Goal: Participate in discussion: Engage in conversation with other users on a specific topic

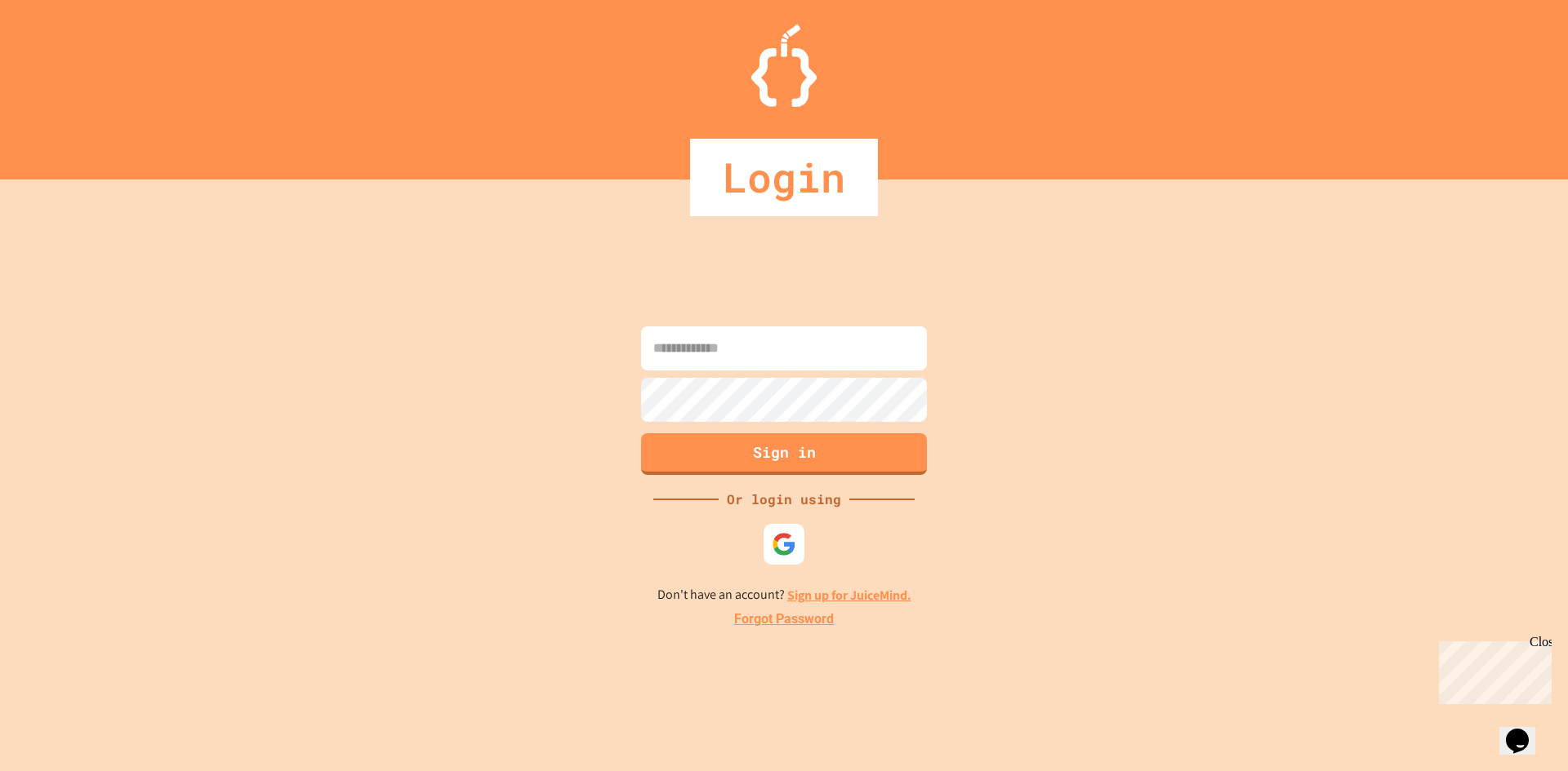
click at [692, 339] on input at bounding box center [784, 349] width 286 height 44
type input "**********"
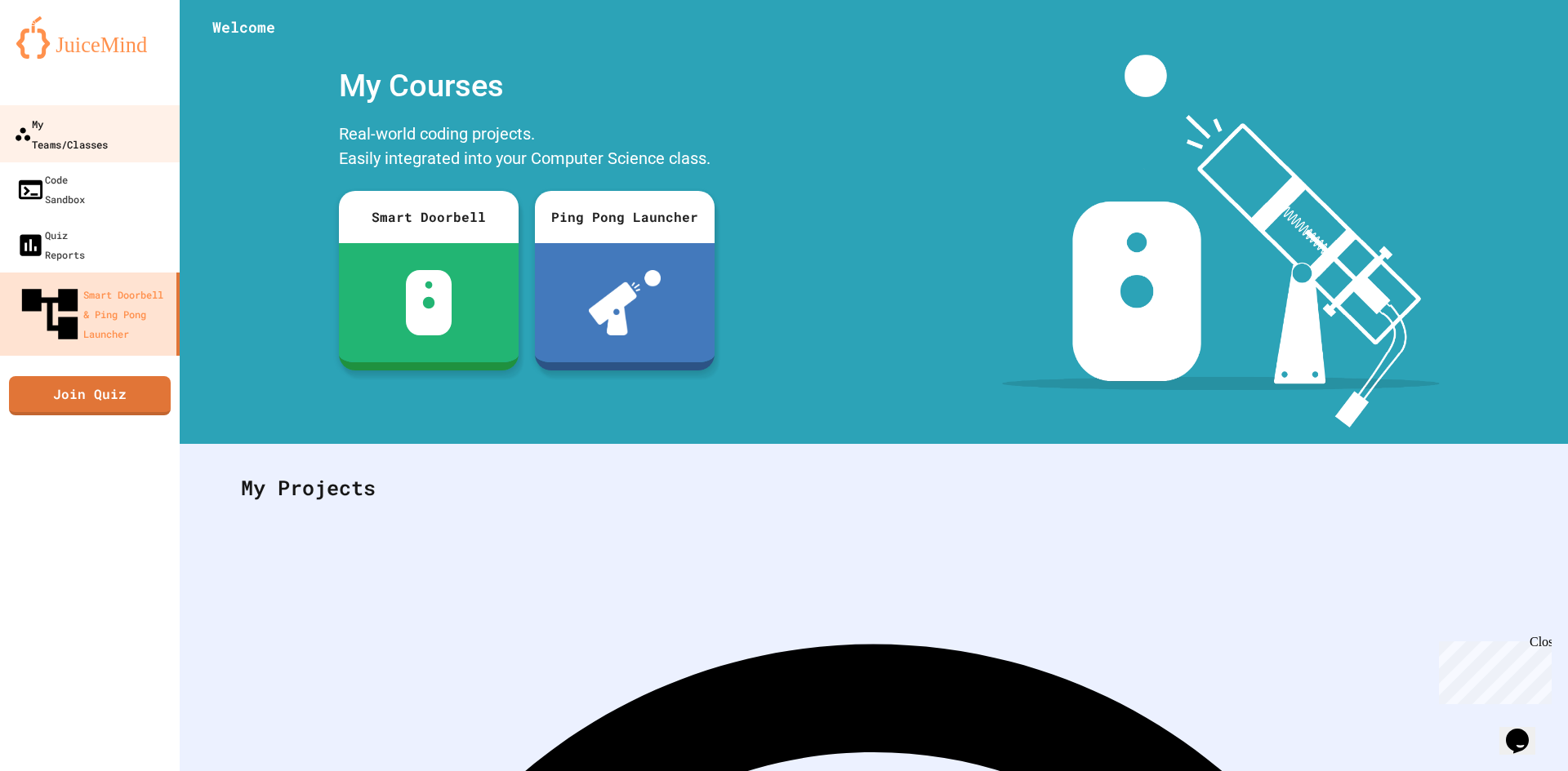
drag, startPoint x: 63, startPoint y: 131, endPoint x: 92, endPoint y: 139, distance: 30.1
click at [63, 131] on div "My Teams/Classes" at bounding box center [60, 132] width 94 height 40
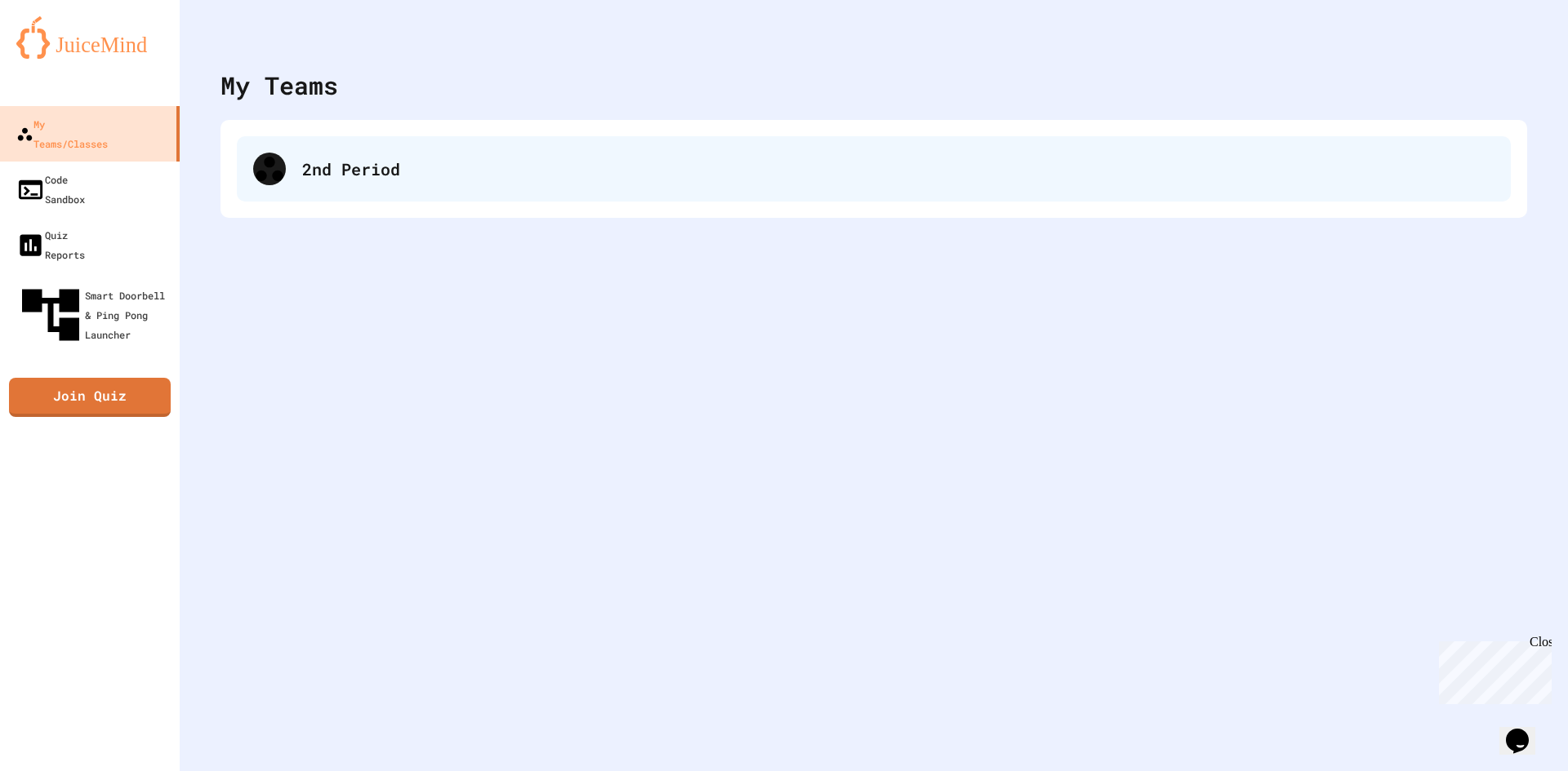
click at [287, 170] on div "2nd Period" at bounding box center [874, 169] width 1274 height 66
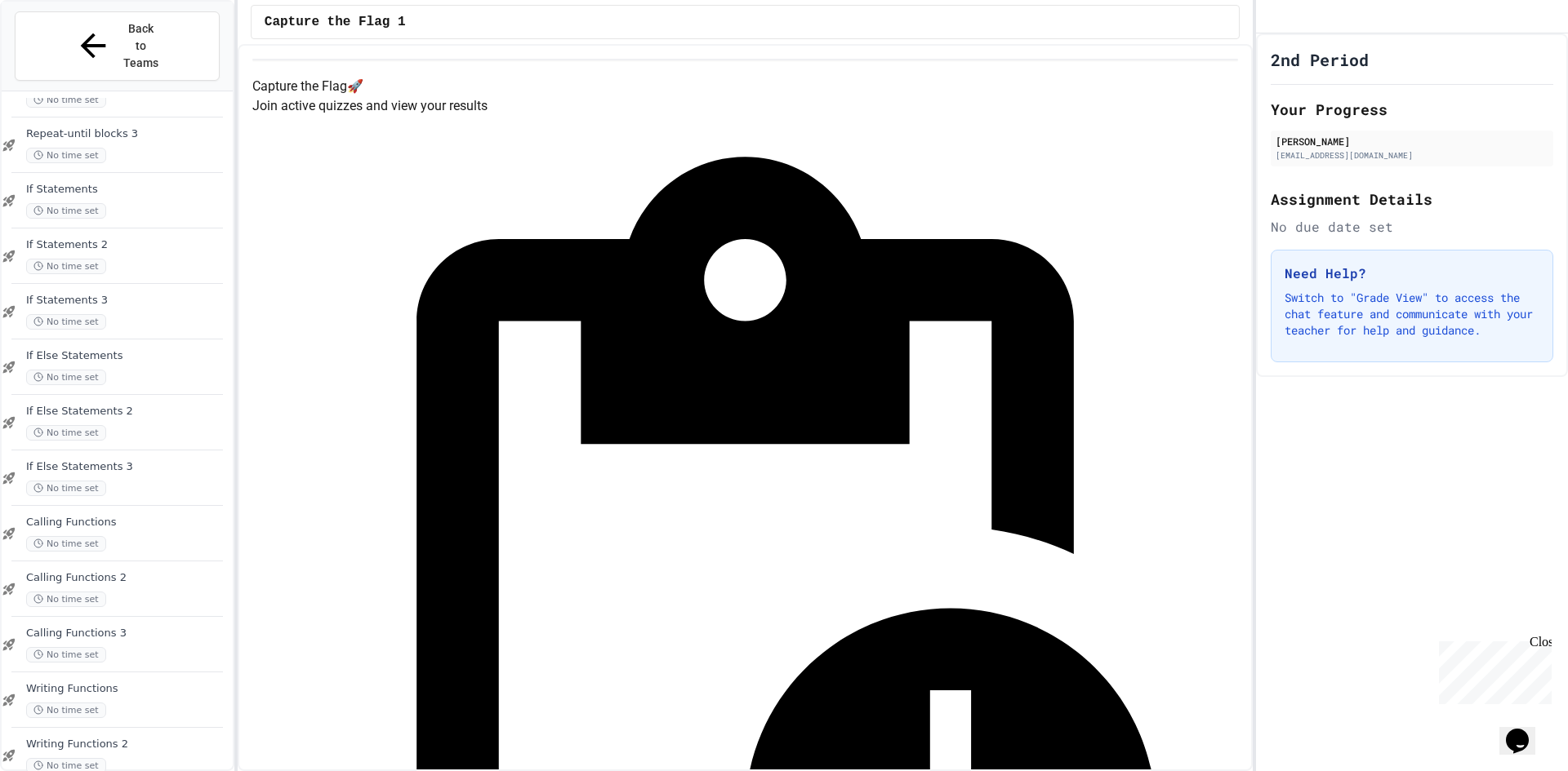
scroll to position [985, 0]
click at [139, 742] on span "Writing Functions 3" at bounding box center [128, 749] width 203 height 14
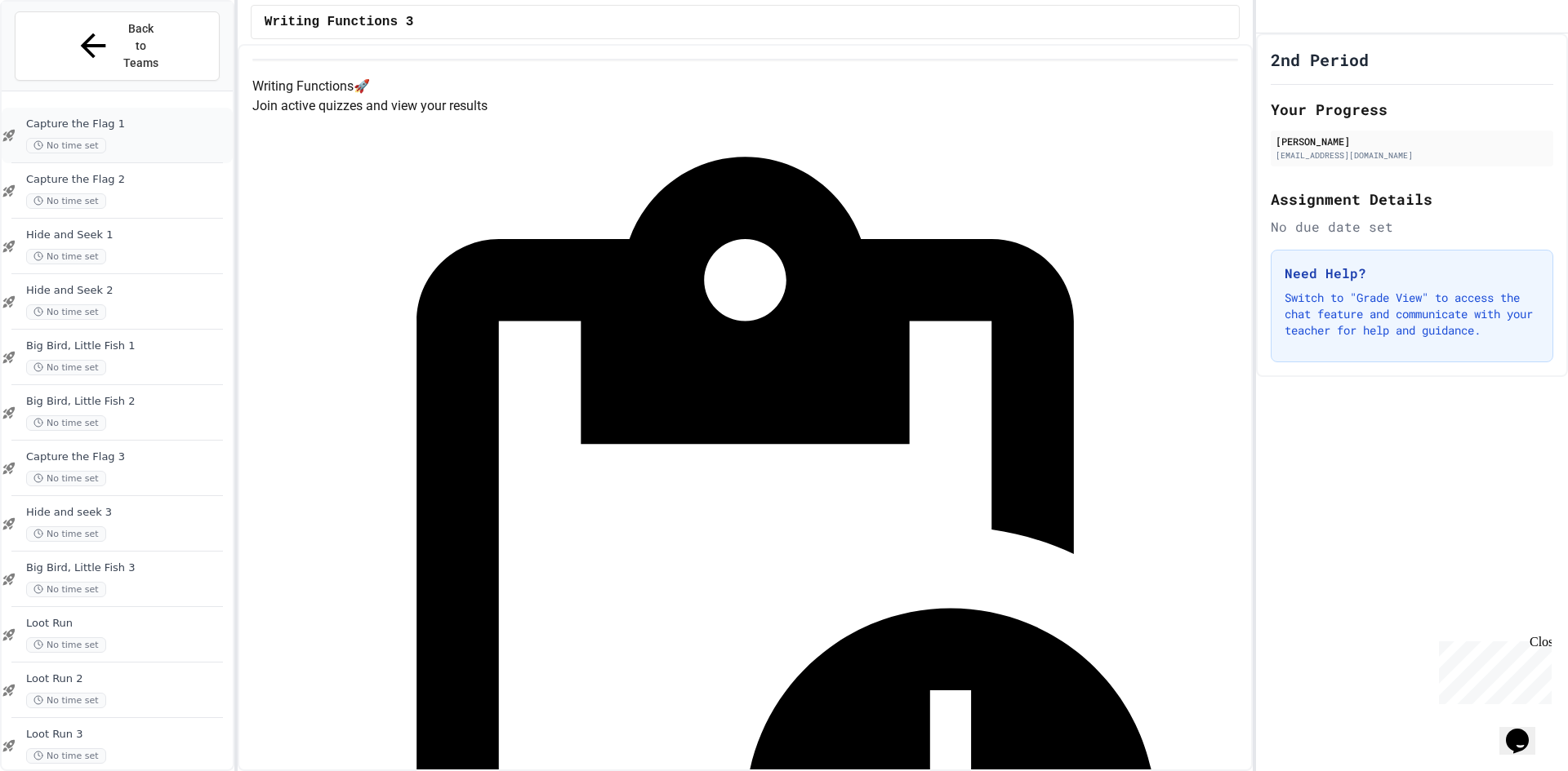
click at [128, 118] on span "Capture the Flag 1" at bounding box center [128, 125] width 203 height 14
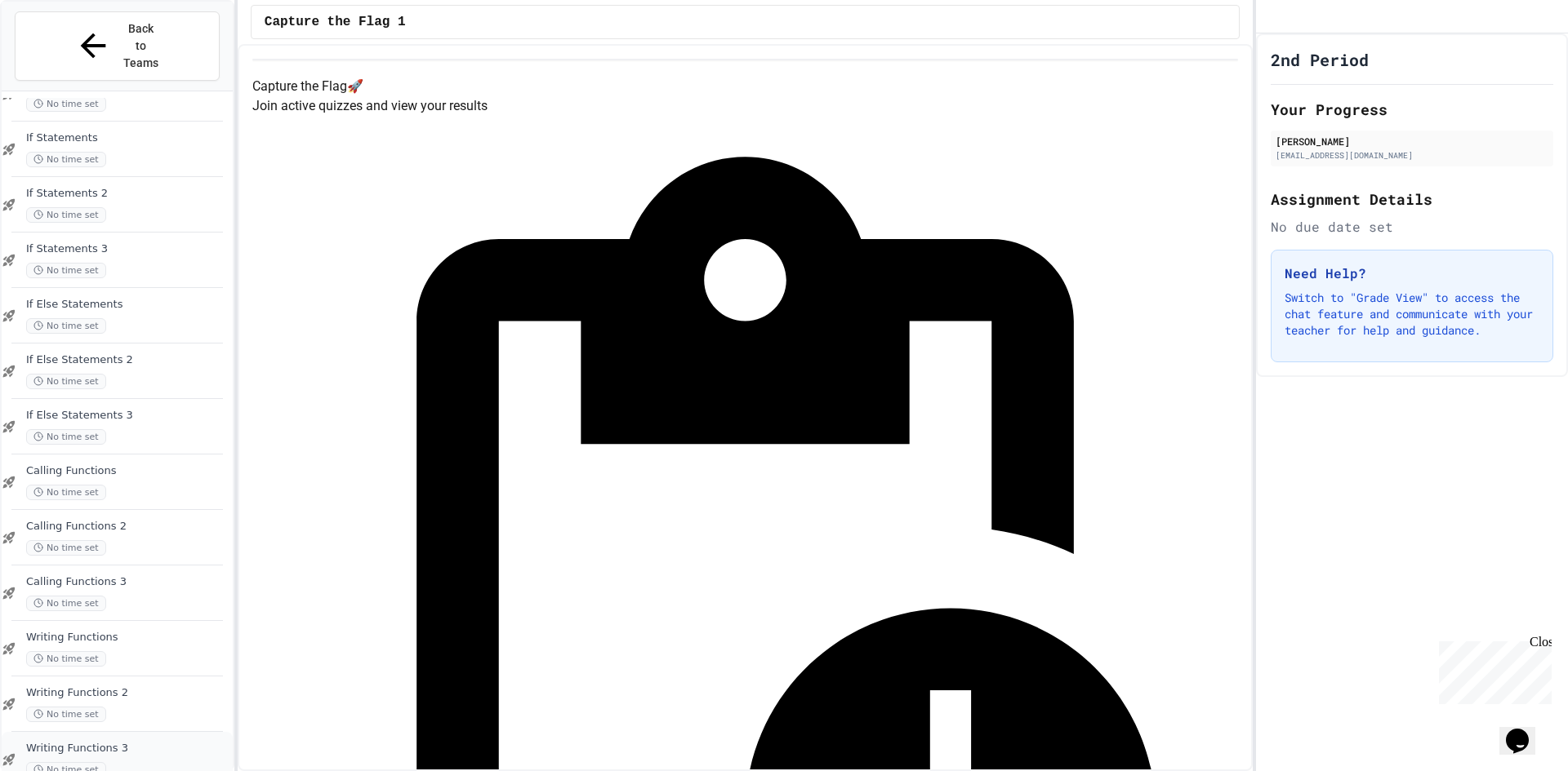
click at [141, 742] on span "Writing Functions 3" at bounding box center [128, 749] width 203 height 14
click at [150, 676] on div at bounding box center [117, 676] width 212 height 1
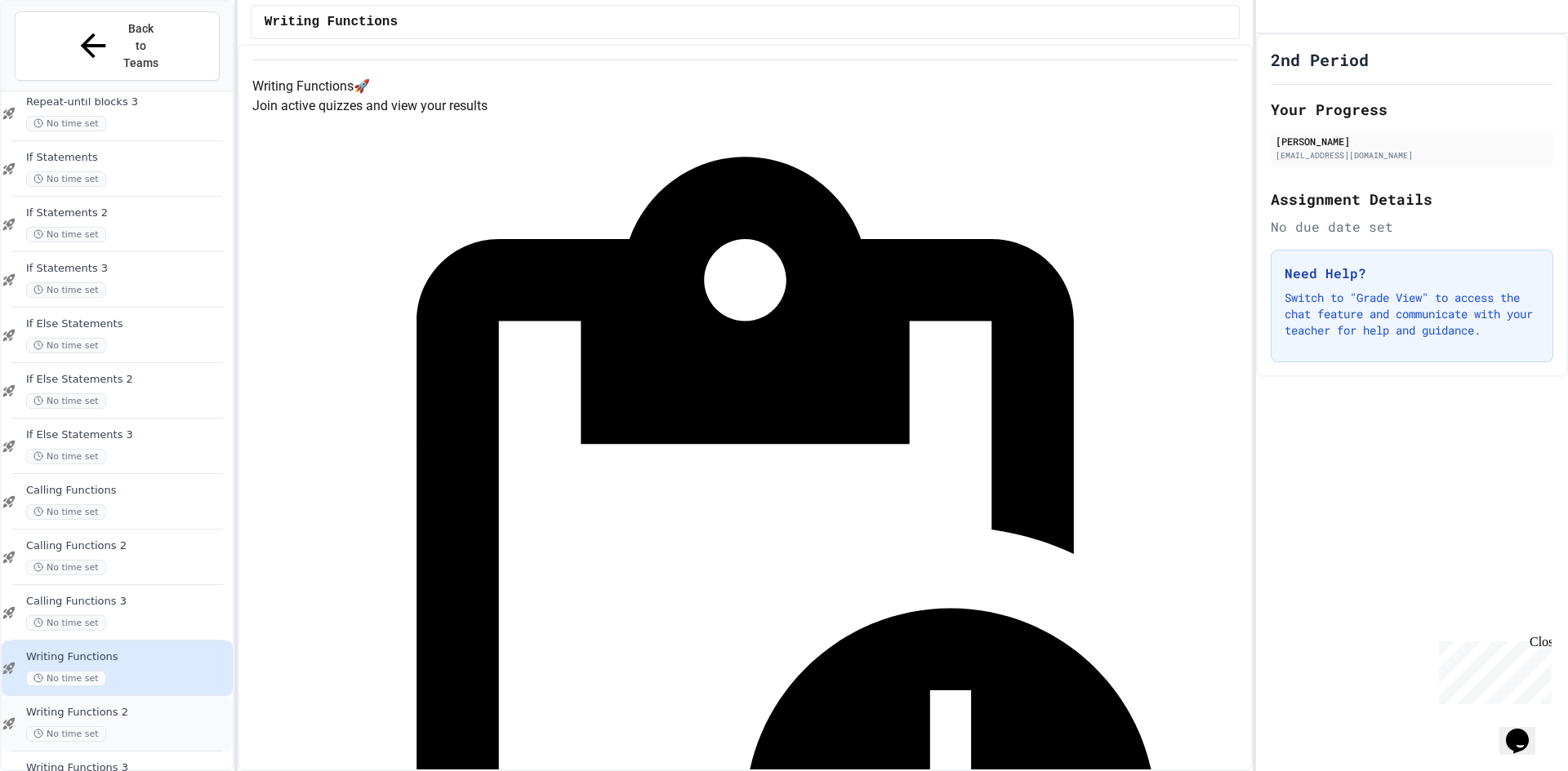
click at [148, 706] on span "Writing Functions 2" at bounding box center [128, 713] width 203 height 14
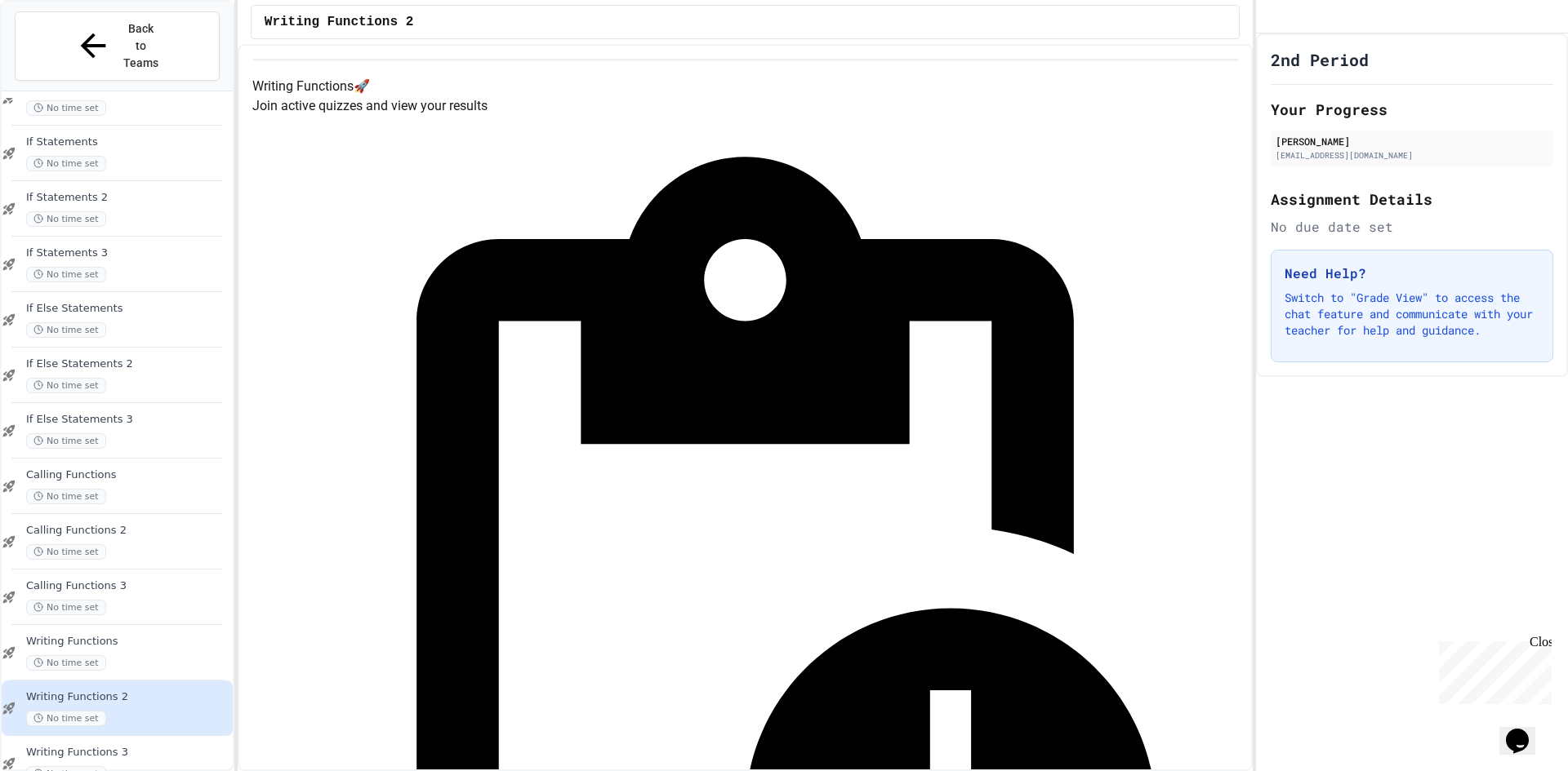
scroll to position [985, 0]
click at [144, 742] on span "Writing Functions 3" at bounding box center [128, 749] width 203 height 14
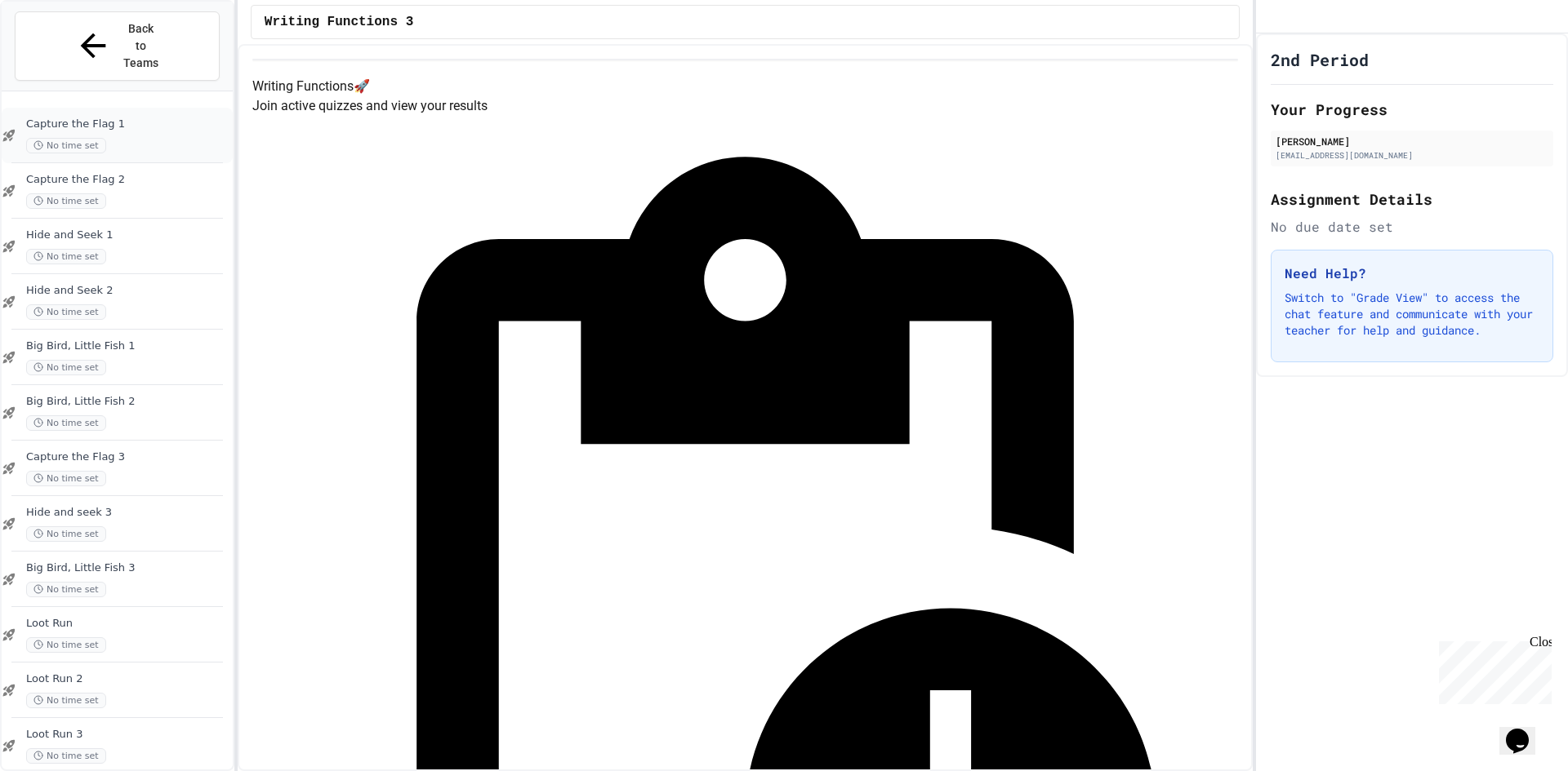
click at [155, 108] on div "Capture the Flag 1 No time set" at bounding box center [117, 135] width 231 height 55
click at [406, 97] on h4 "Capture the Flag 🚀" at bounding box center [745, 86] width 986 height 19
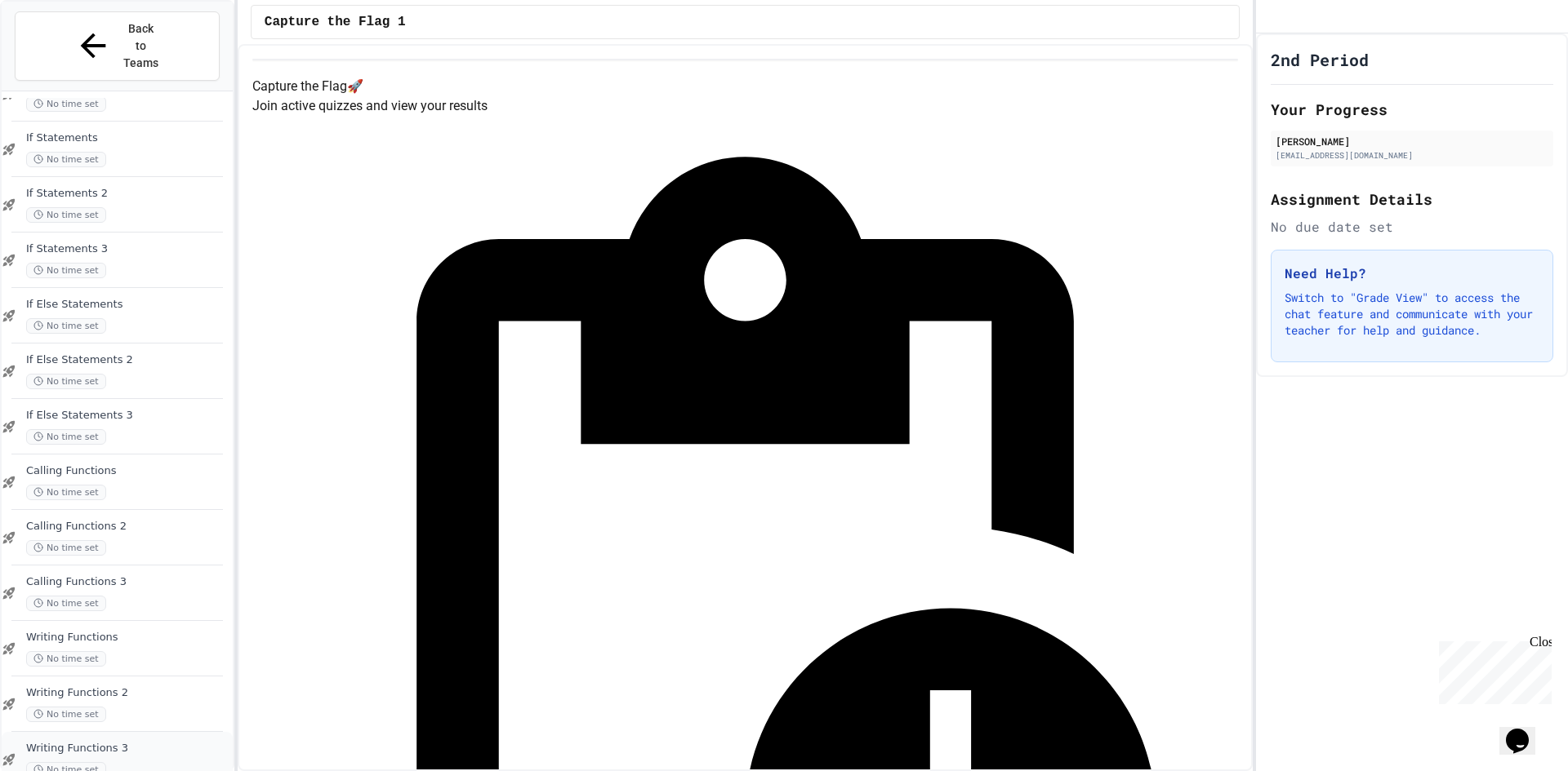
click at [109, 742] on span "Writing Functions 3" at bounding box center [128, 749] width 203 height 14
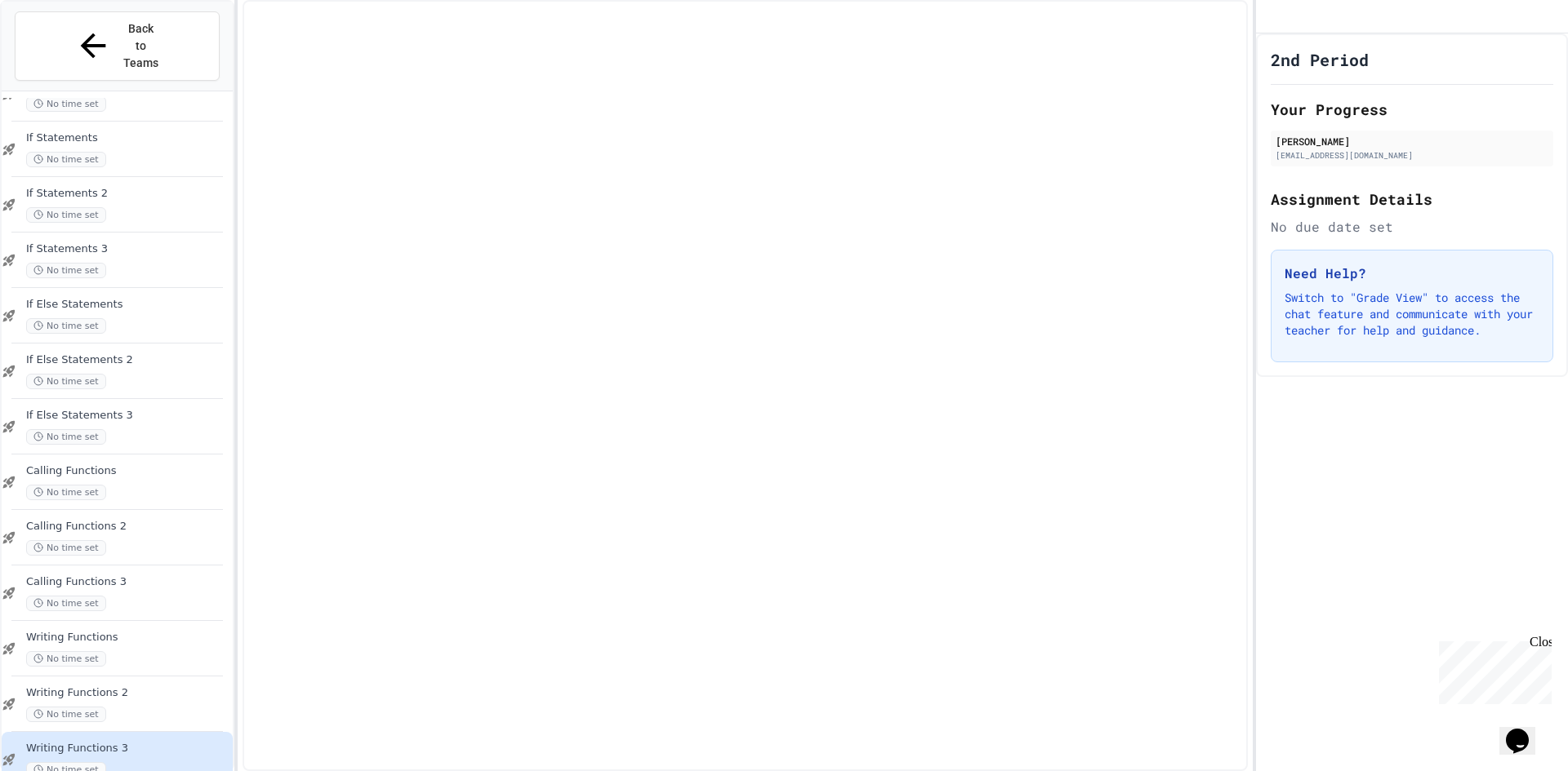
scroll to position [965, 0]
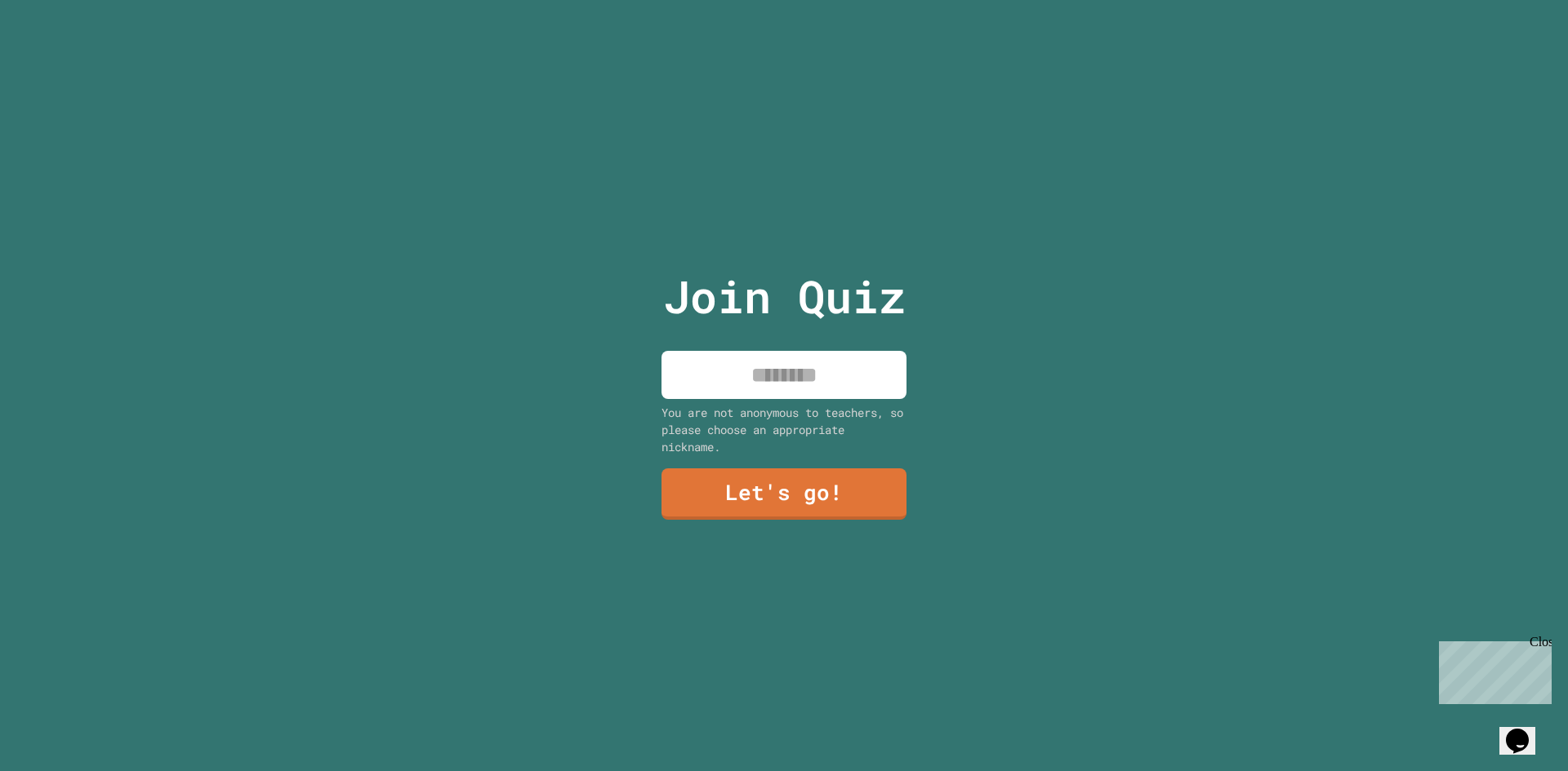
click at [745, 376] on input at bounding box center [783, 375] width 245 height 48
type input "*********"
click at [792, 493] on link "Let's go!" at bounding box center [785, 493] width 249 height 54
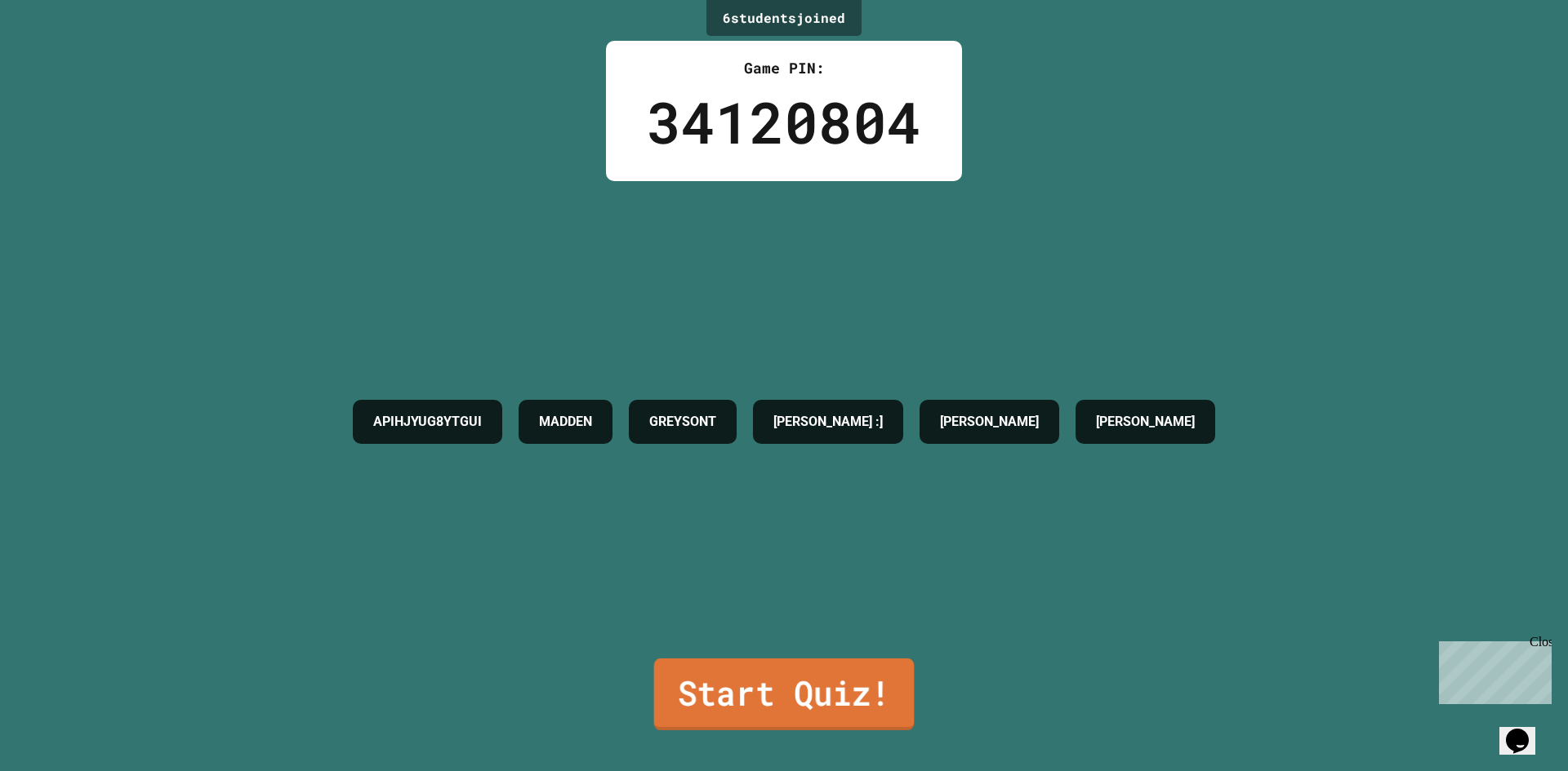
click at [753, 688] on link "Start Quiz!" at bounding box center [785, 695] width 261 height 71
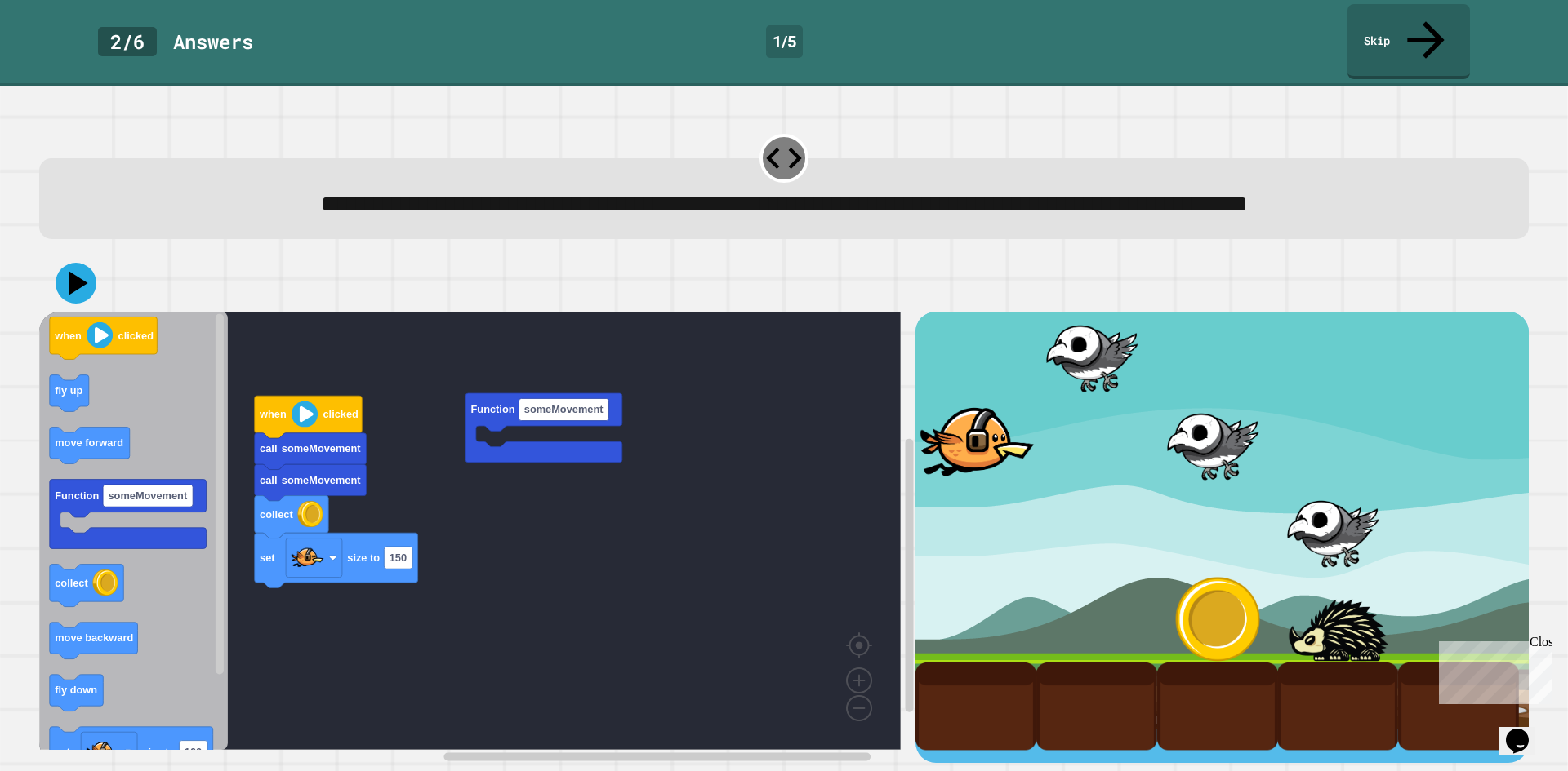
scroll to position [14, 0]
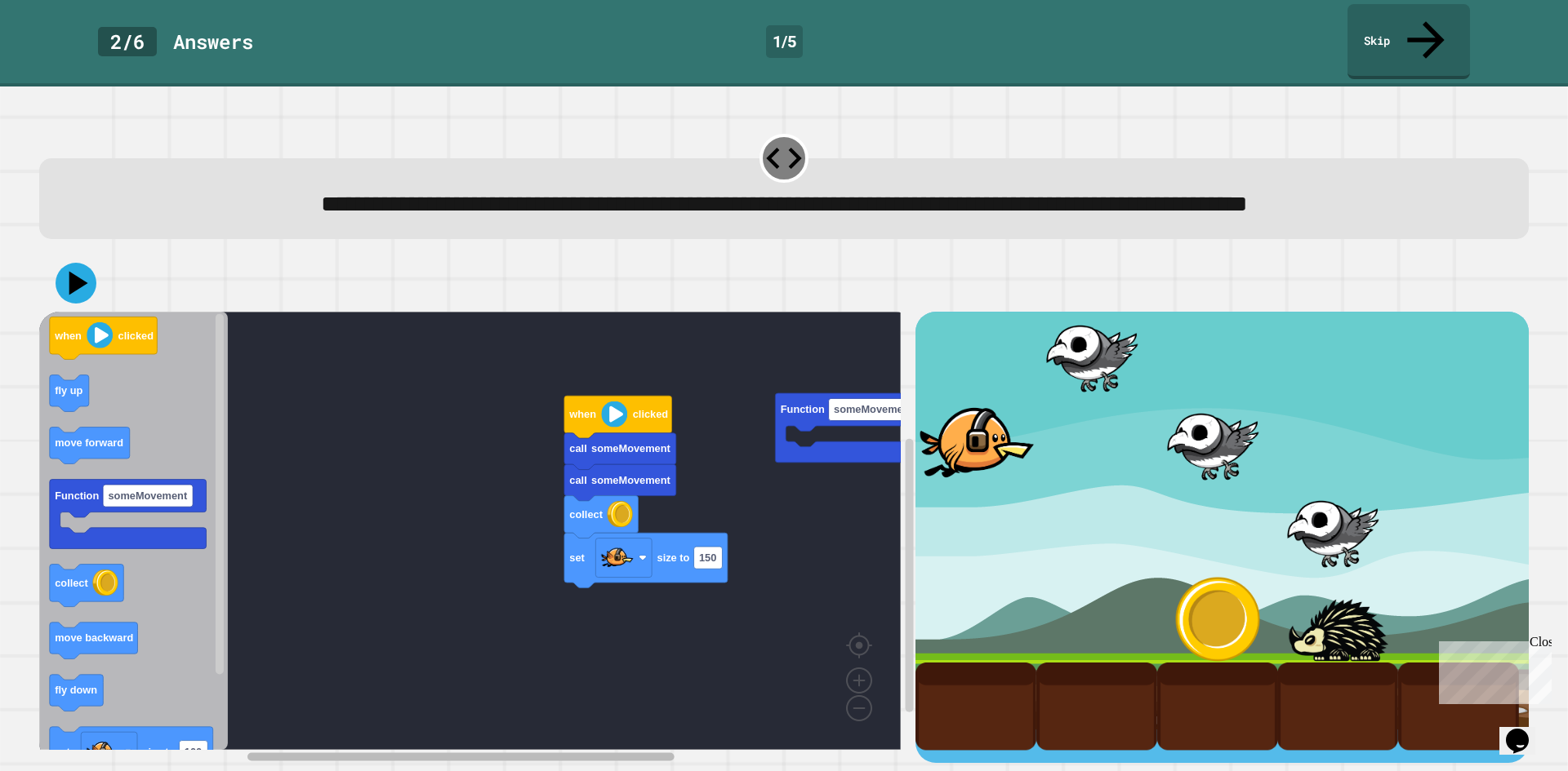
click at [445, 701] on div "set size to 150 collect call someMovement call someMovement when clicked Functi…" at bounding box center [478, 537] width 877 height 451
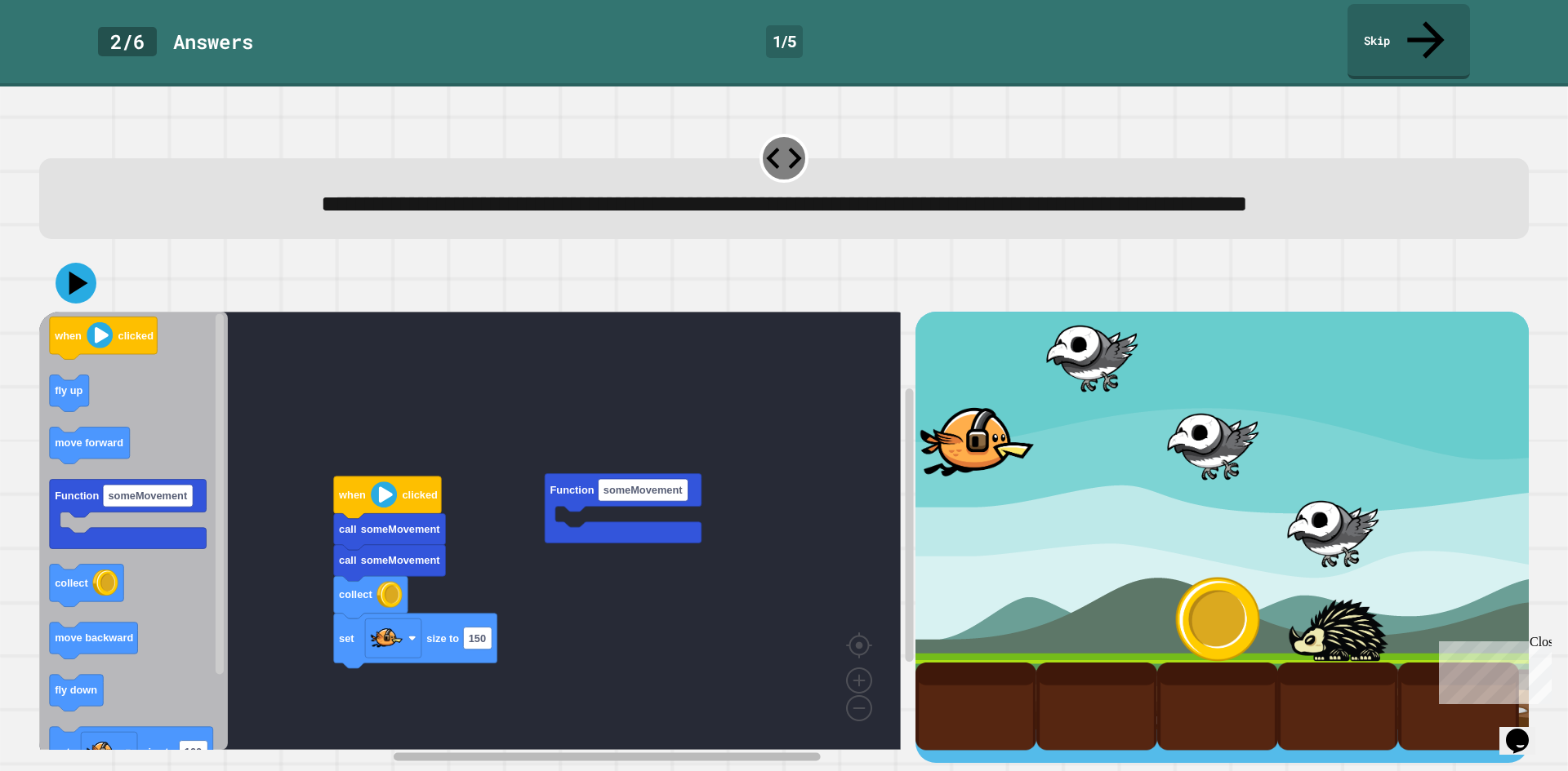
click at [589, 743] on div "set size to 150 collect call someMovement call someMovement when clicked Functi…" at bounding box center [783, 509] width 1505 height 524
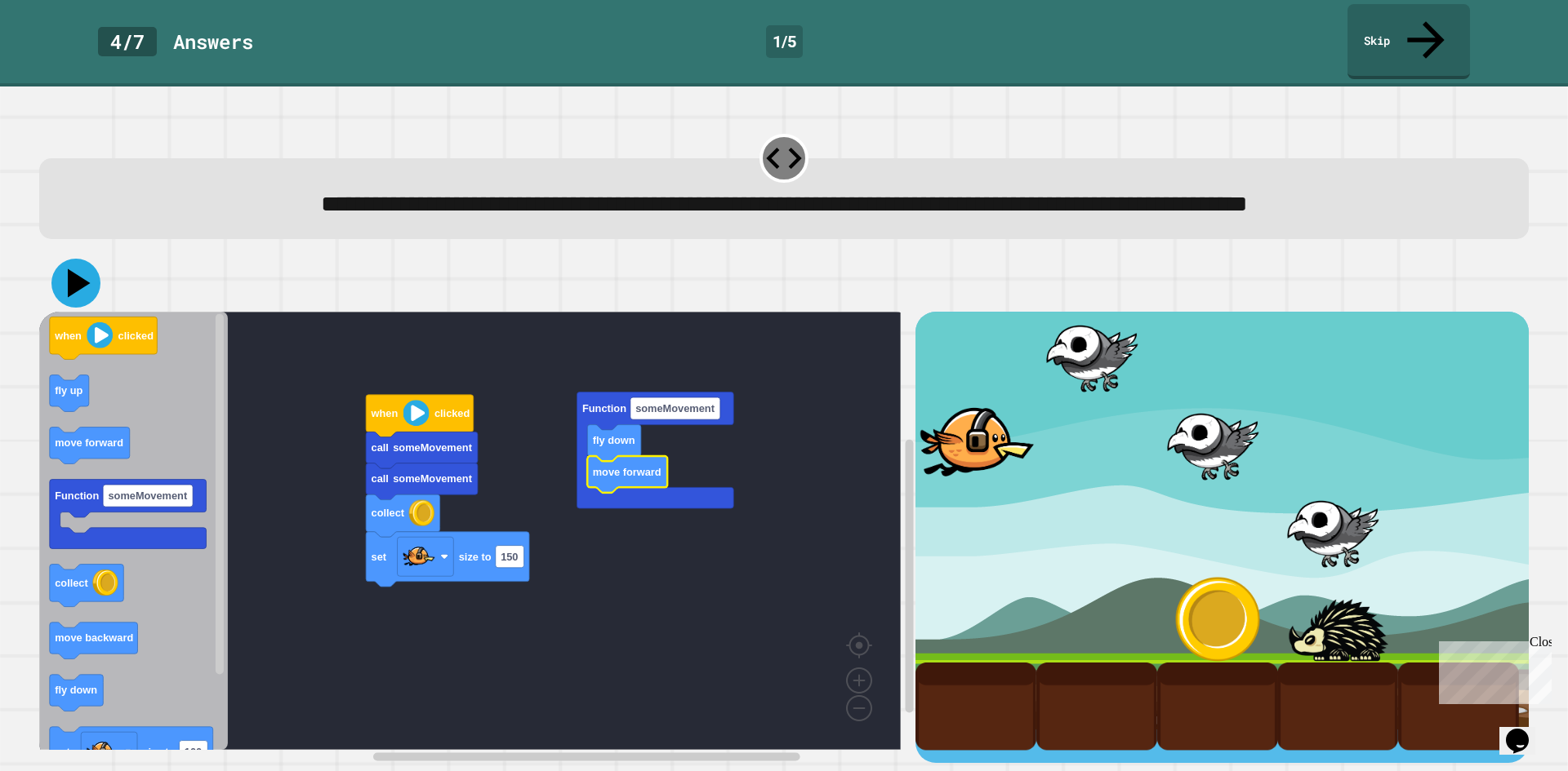
click at [90, 271] on icon at bounding box center [75, 283] width 49 height 49
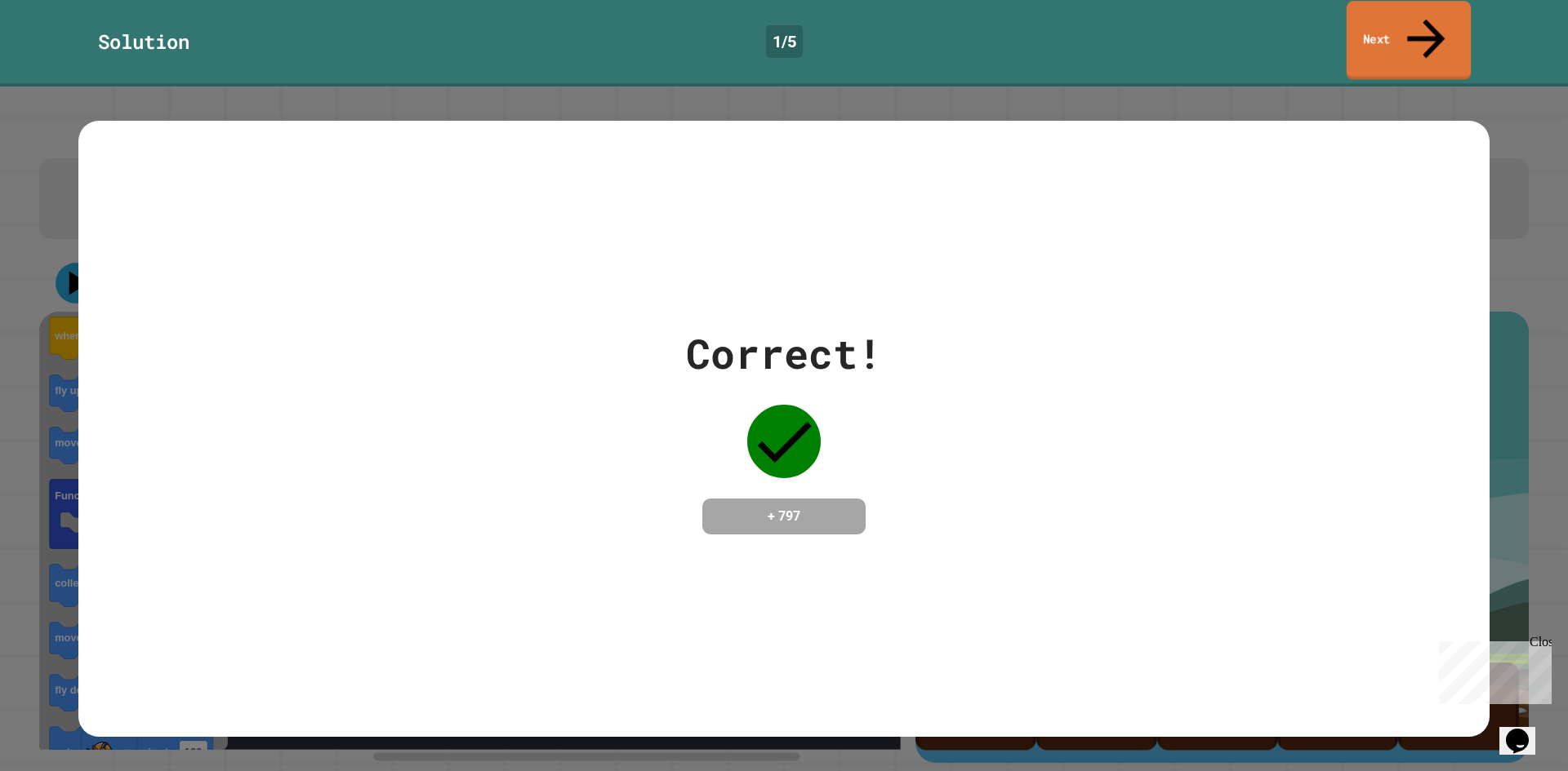
click at [1408, 14] on link "Next" at bounding box center [1408, 41] width 124 height 79
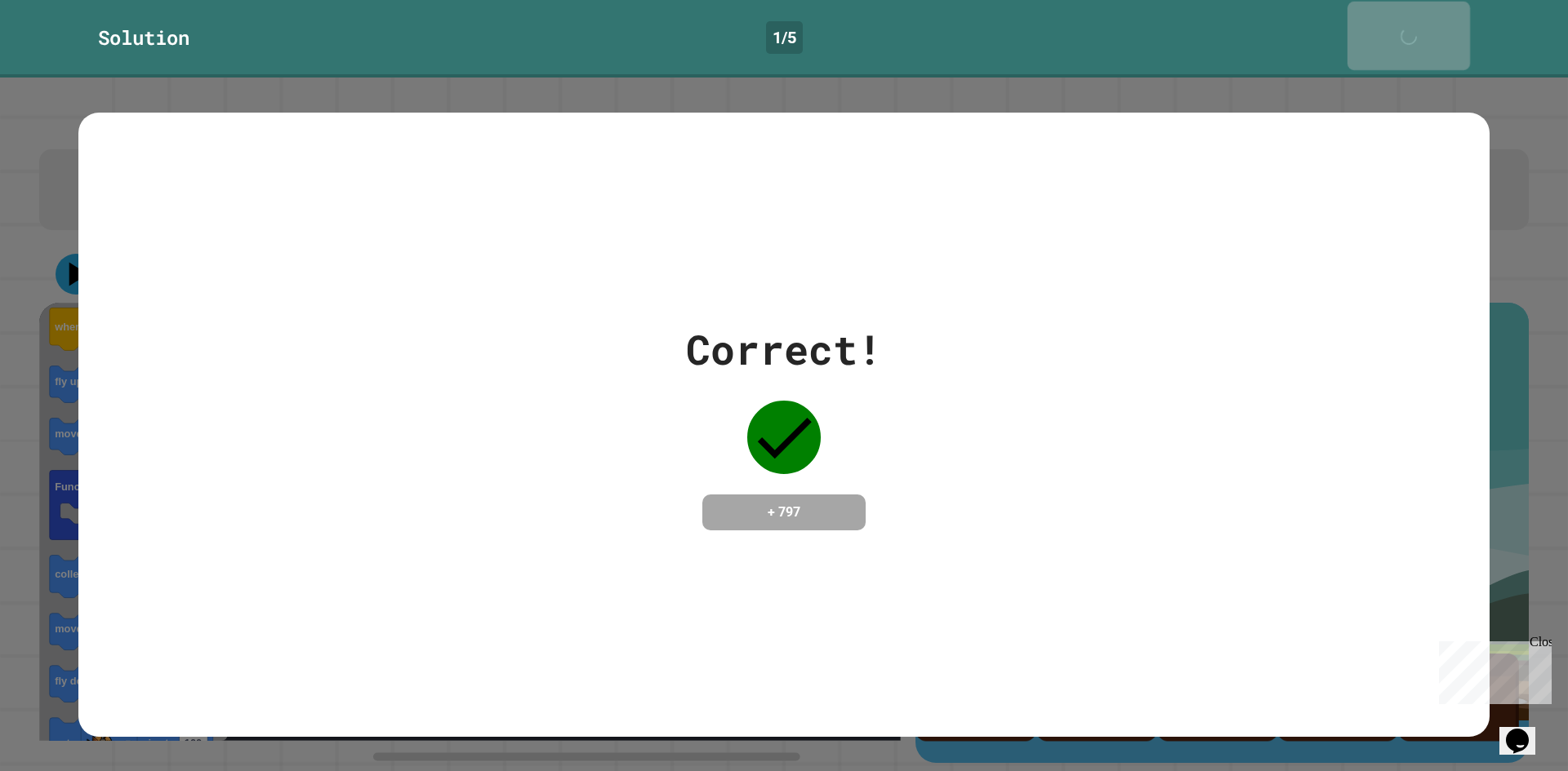
scroll to position [13, 0]
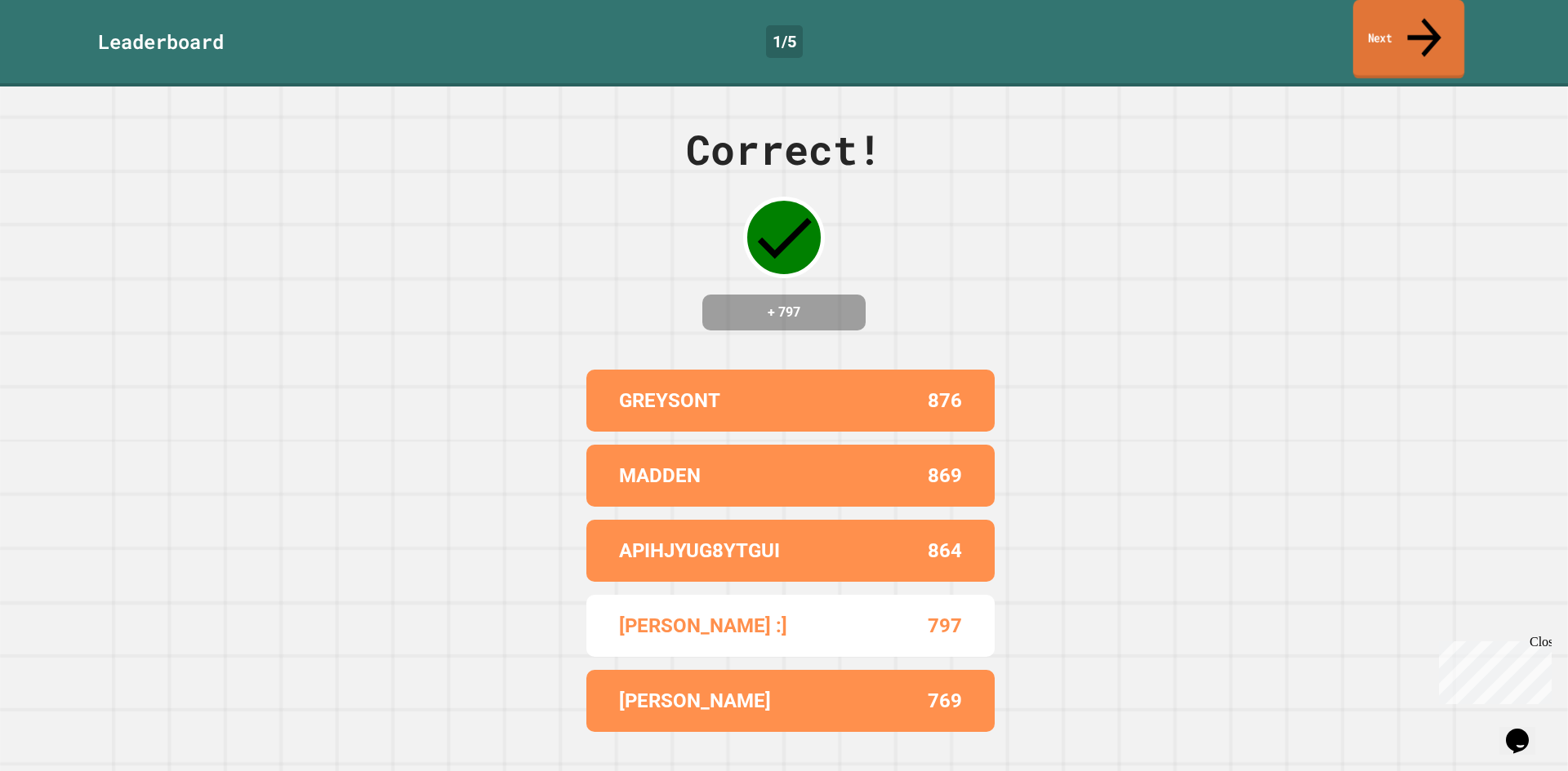
click at [1408, 14] on link "Next" at bounding box center [1408, 40] width 111 height 79
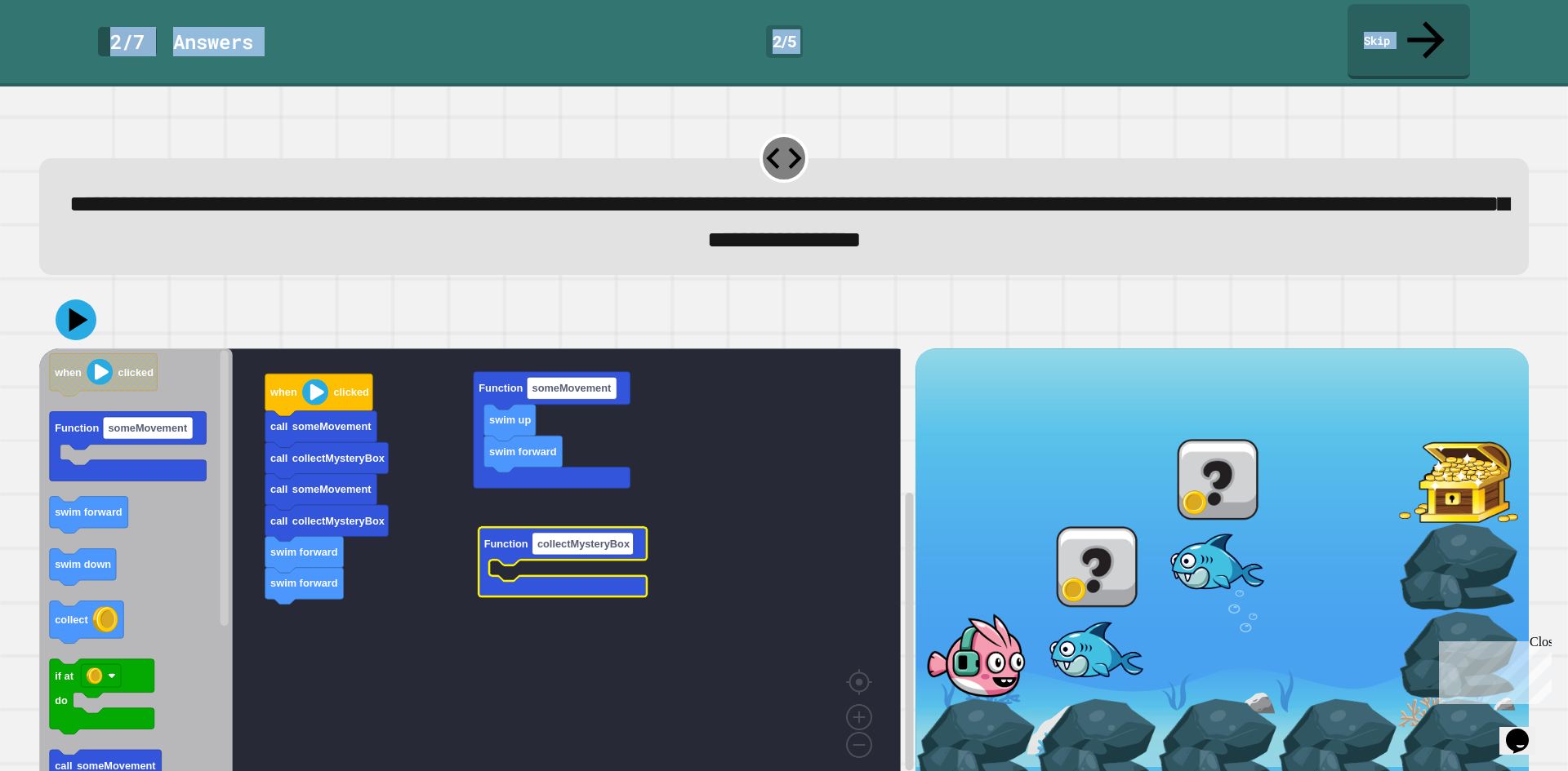
click at [740, 634] on rect "Blockly Workspace" at bounding box center [470, 568] width 861 height 439
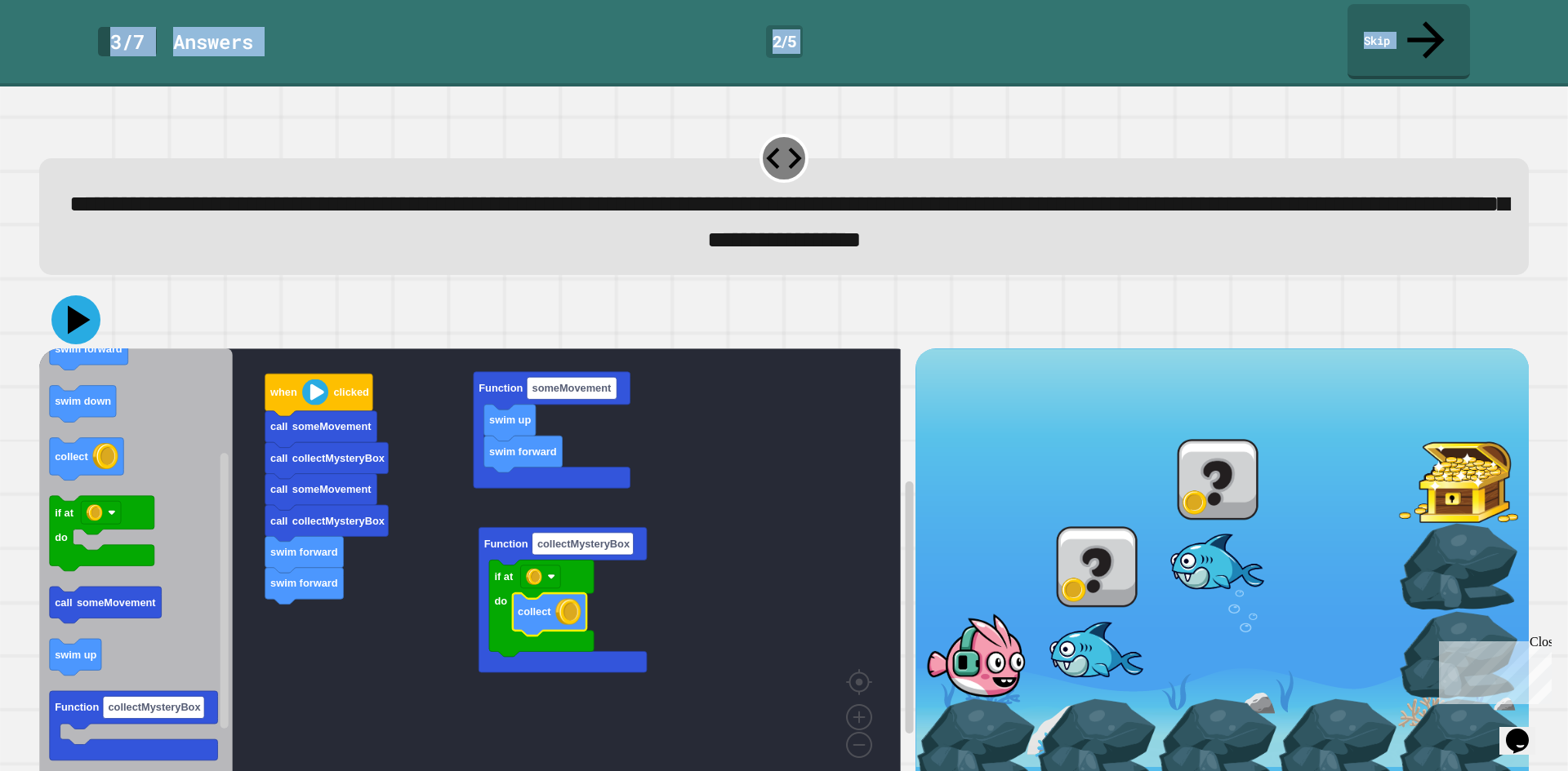
click at [80, 296] on icon at bounding box center [75, 320] width 49 height 49
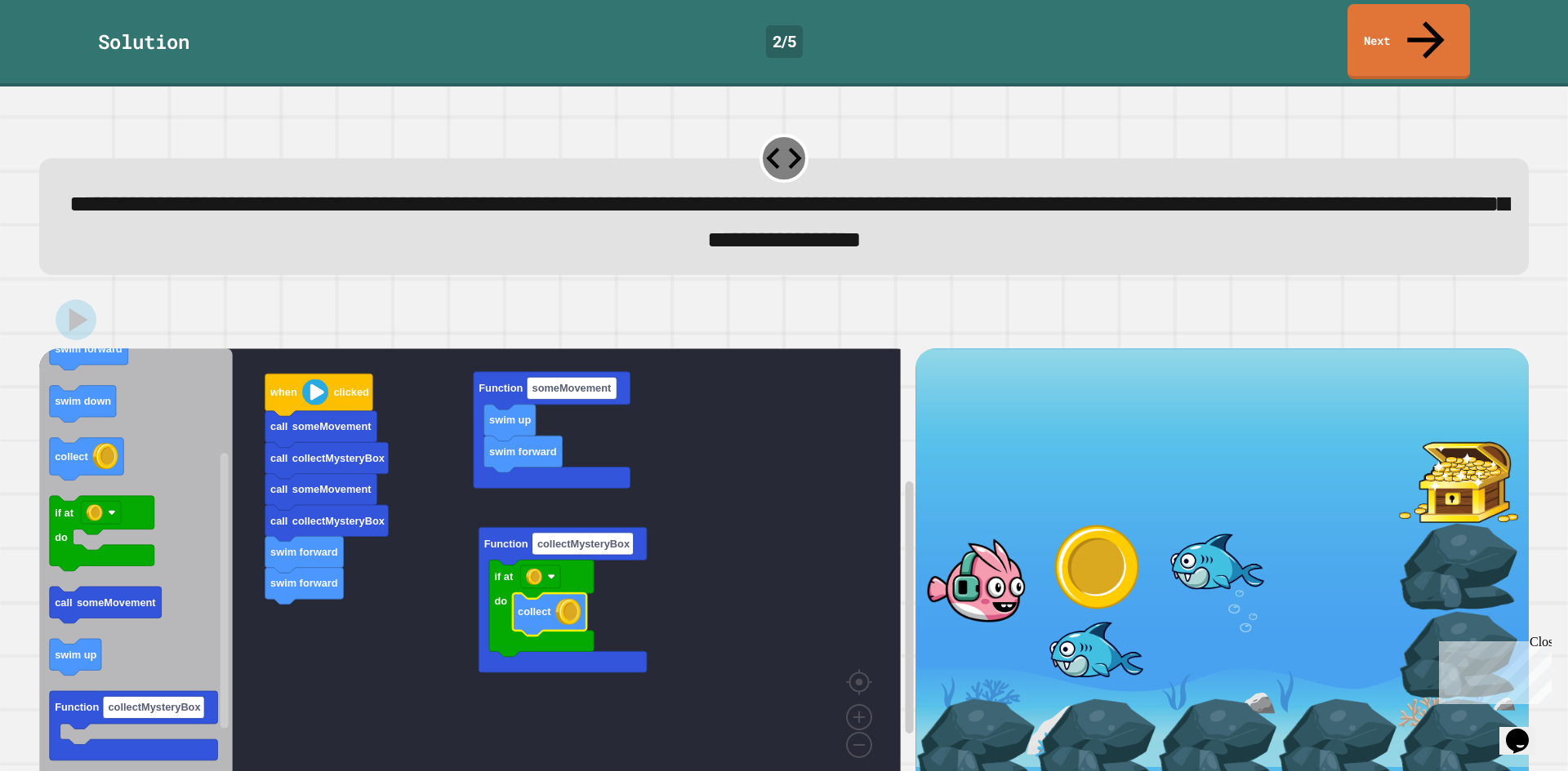
click at [1071, 158] on div "**********" at bounding box center [784, 216] width 1490 height 117
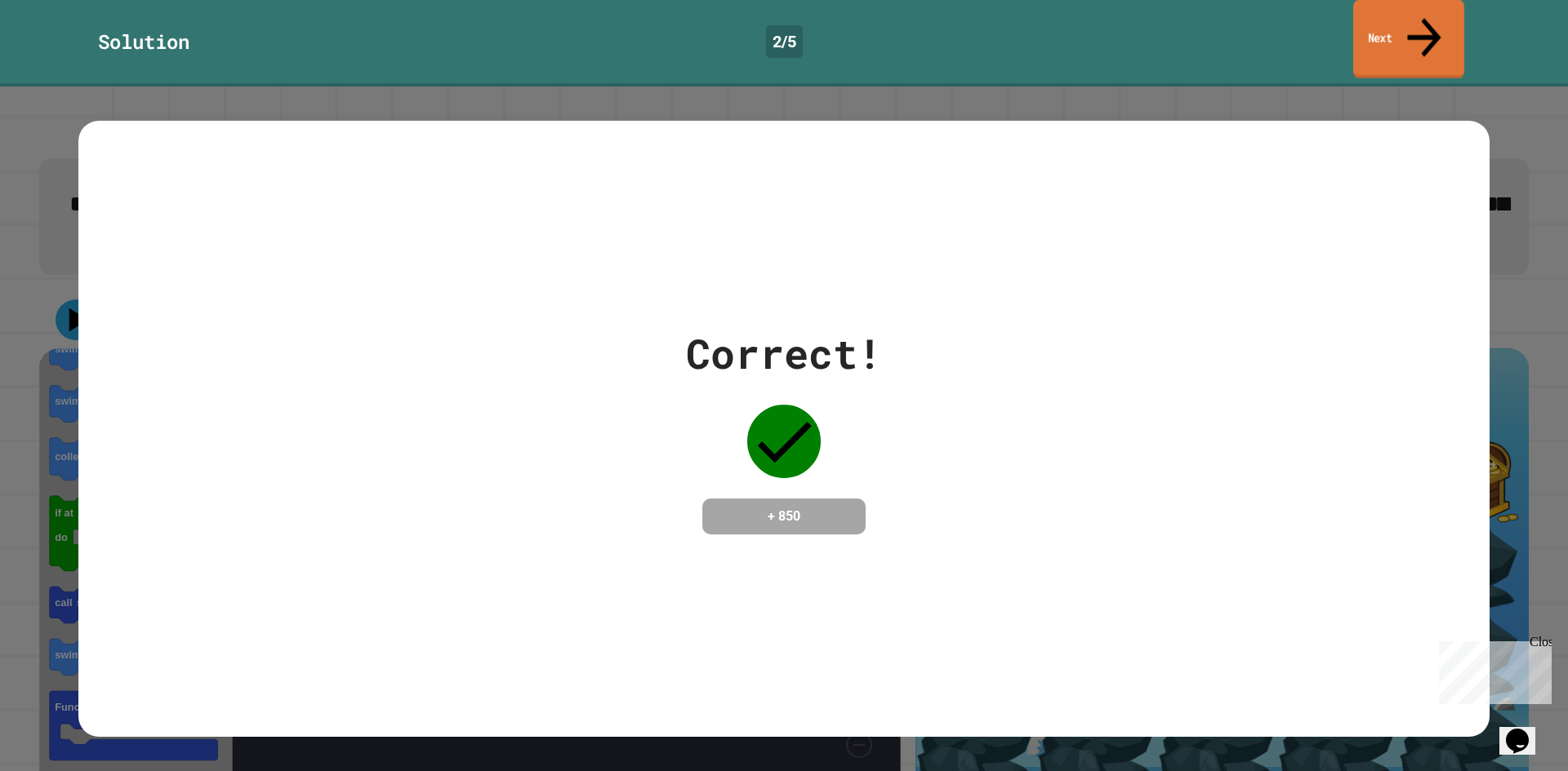
click at [1390, 25] on link "Next" at bounding box center [1408, 40] width 111 height 79
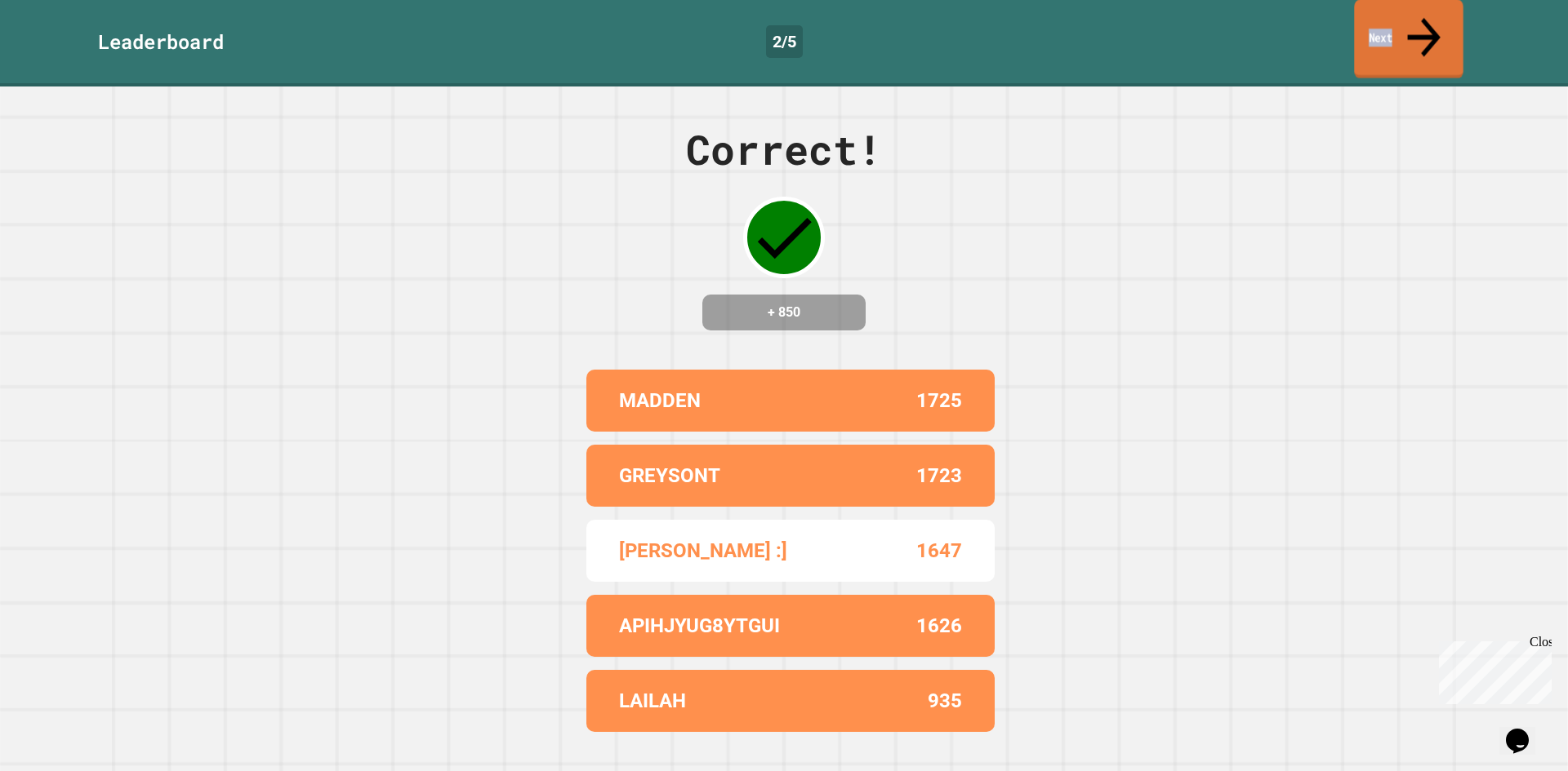
click at [1390, 25] on link "Next" at bounding box center [1408, 39] width 108 height 79
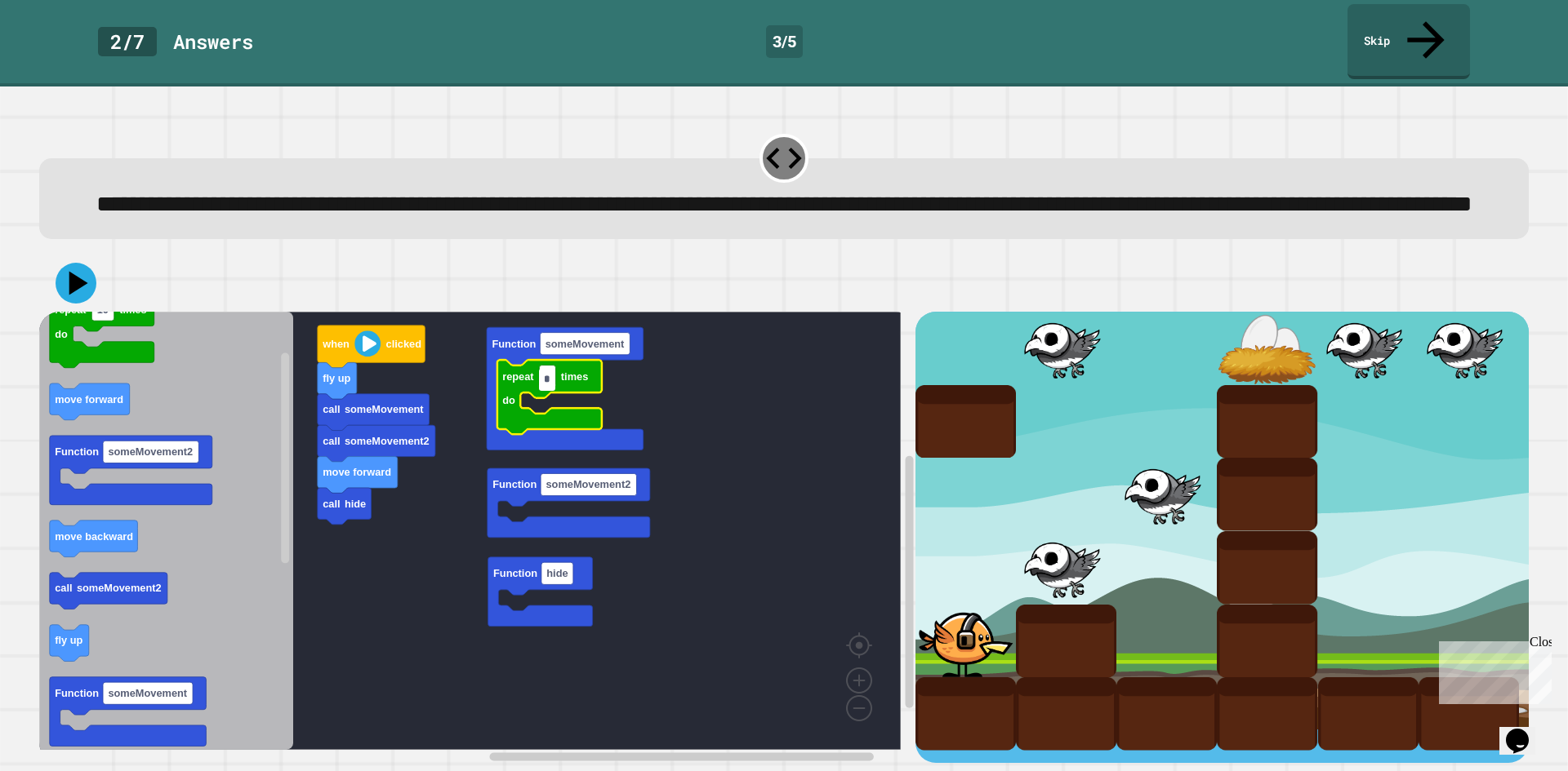
type input "*"
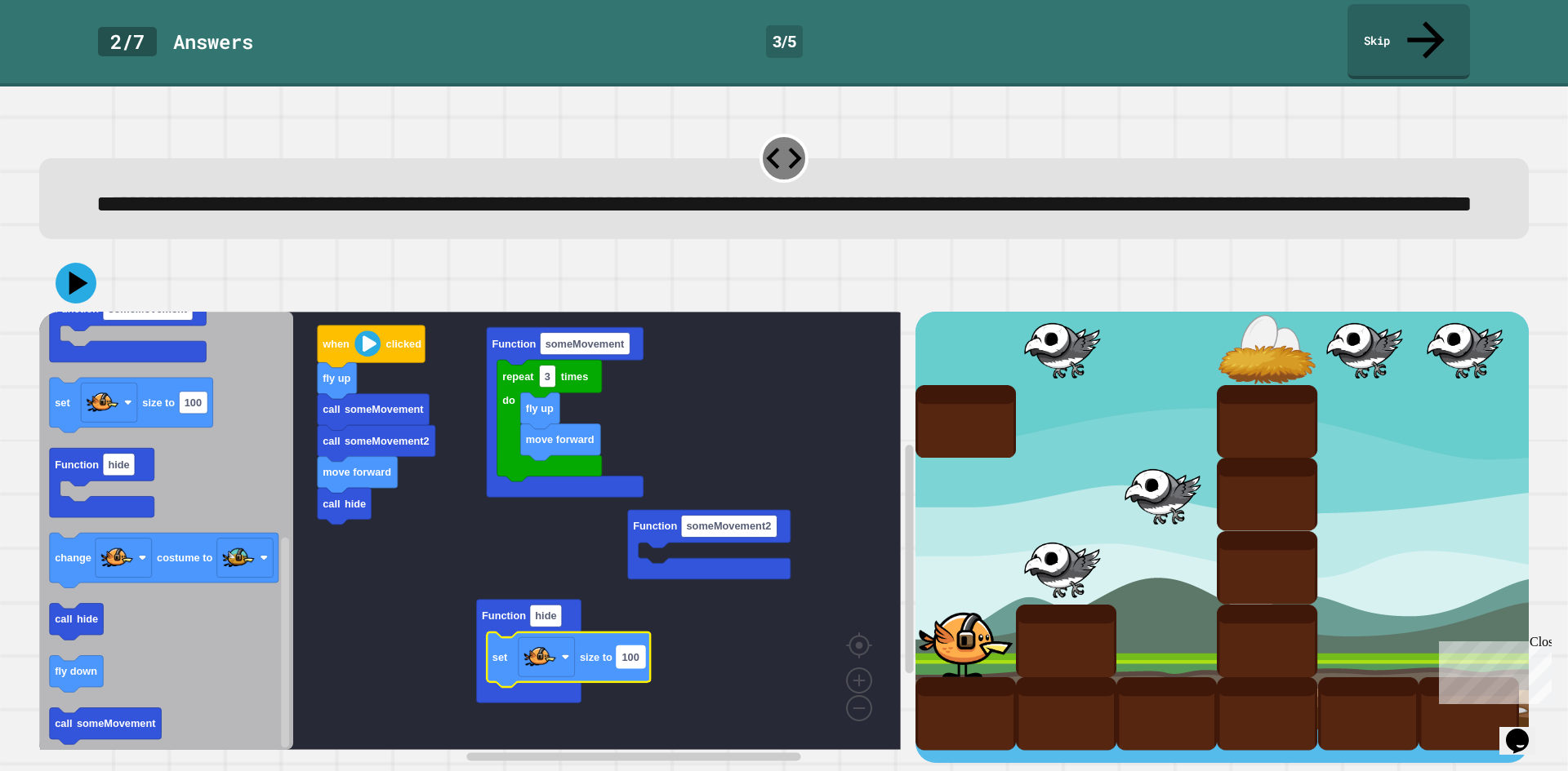
click at [621, 661] on rect "Blockly Workspace" at bounding box center [631, 657] width 29 height 22
type input "**"
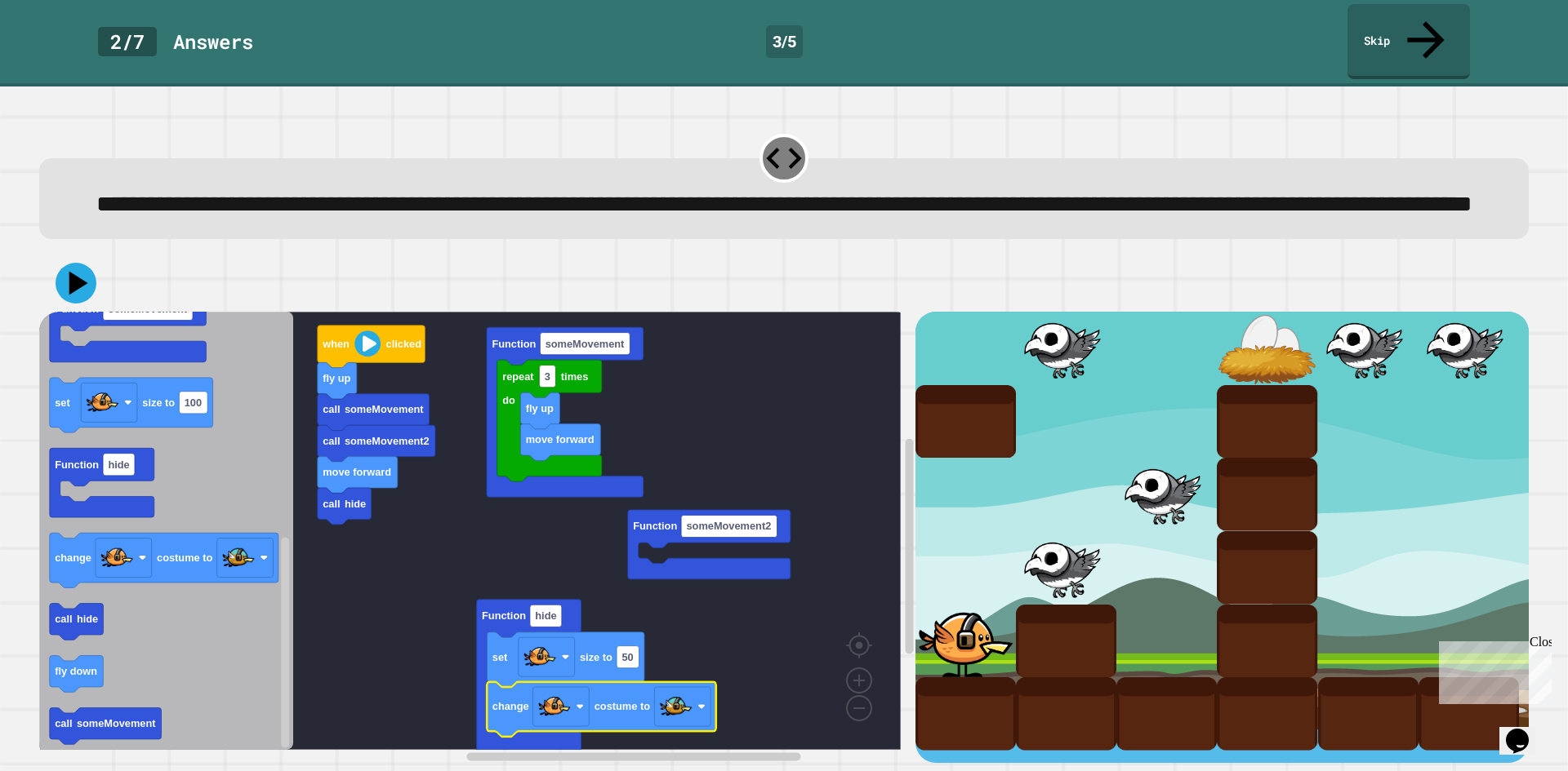
click at [345, 623] on rect "Blockly Workspace" at bounding box center [470, 531] width 861 height 439
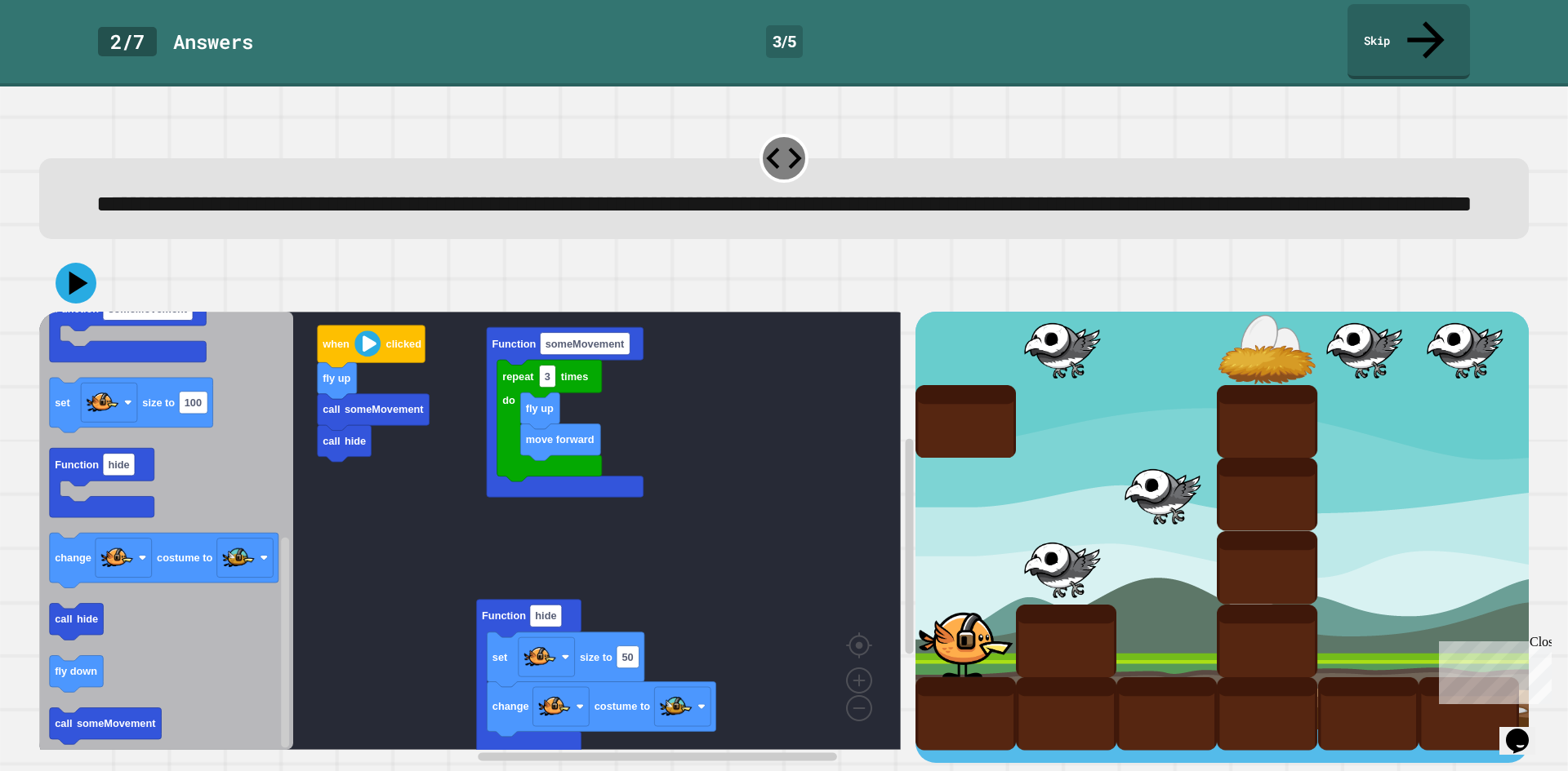
click at [87, 269] on div at bounding box center [784, 283] width 1490 height 57
click at [79, 280] on icon at bounding box center [75, 283] width 49 height 49
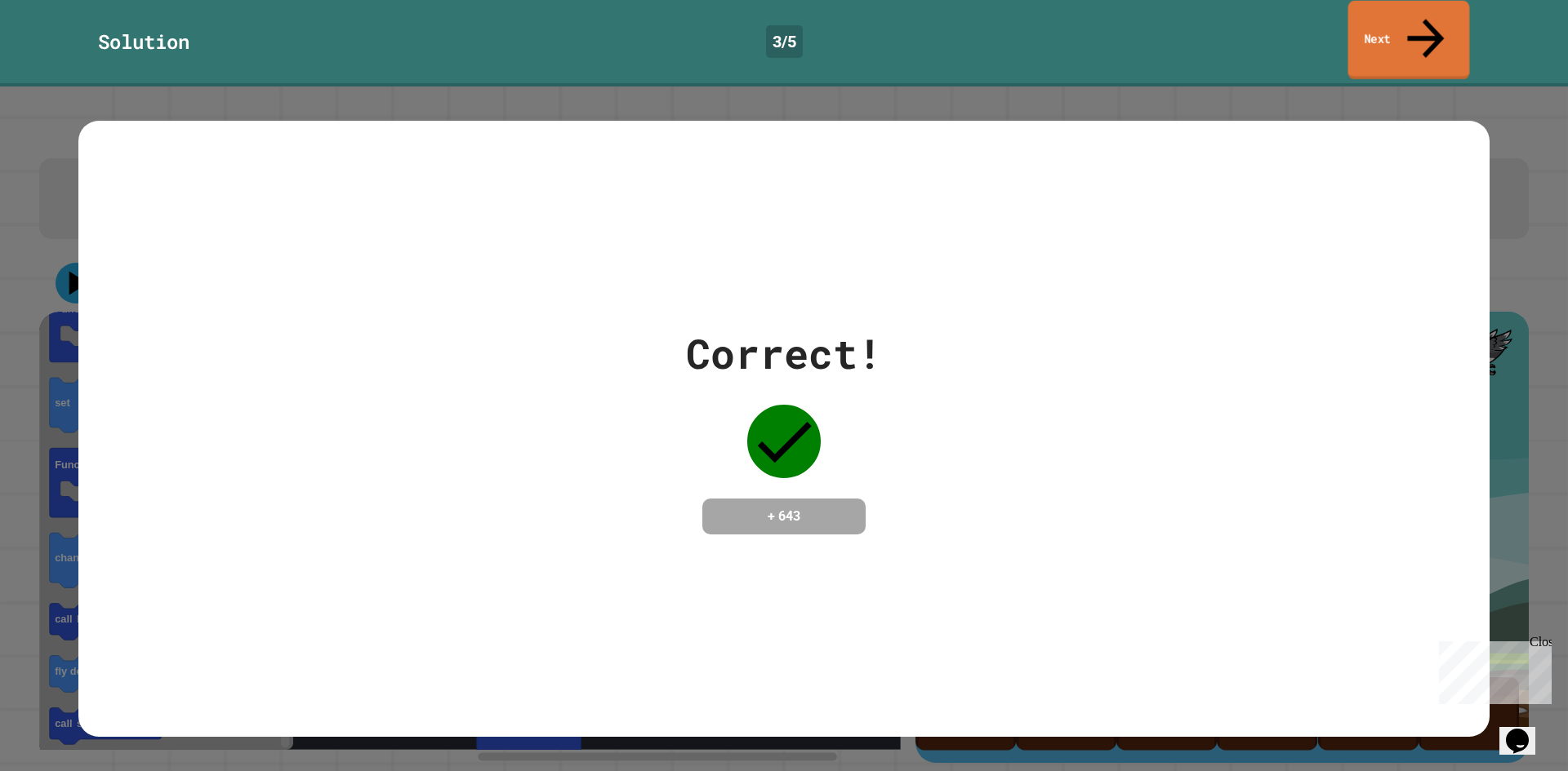
click at [1430, 32] on link "Next" at bounding box center [1409, 41] width 122 height 79
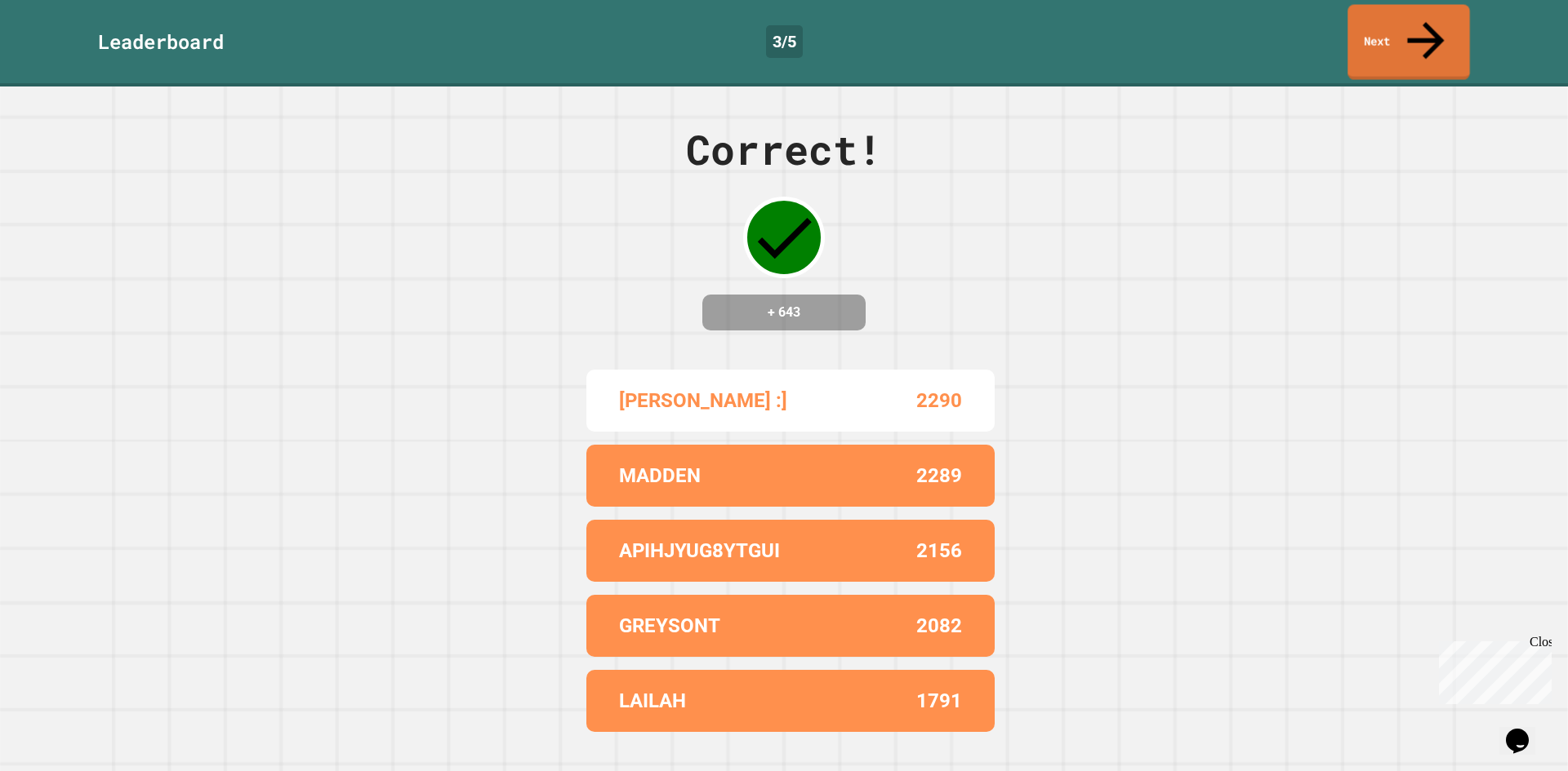
click at [1430, 32] on link "Next" at bounding box center [1408, 43] width 122 height 75
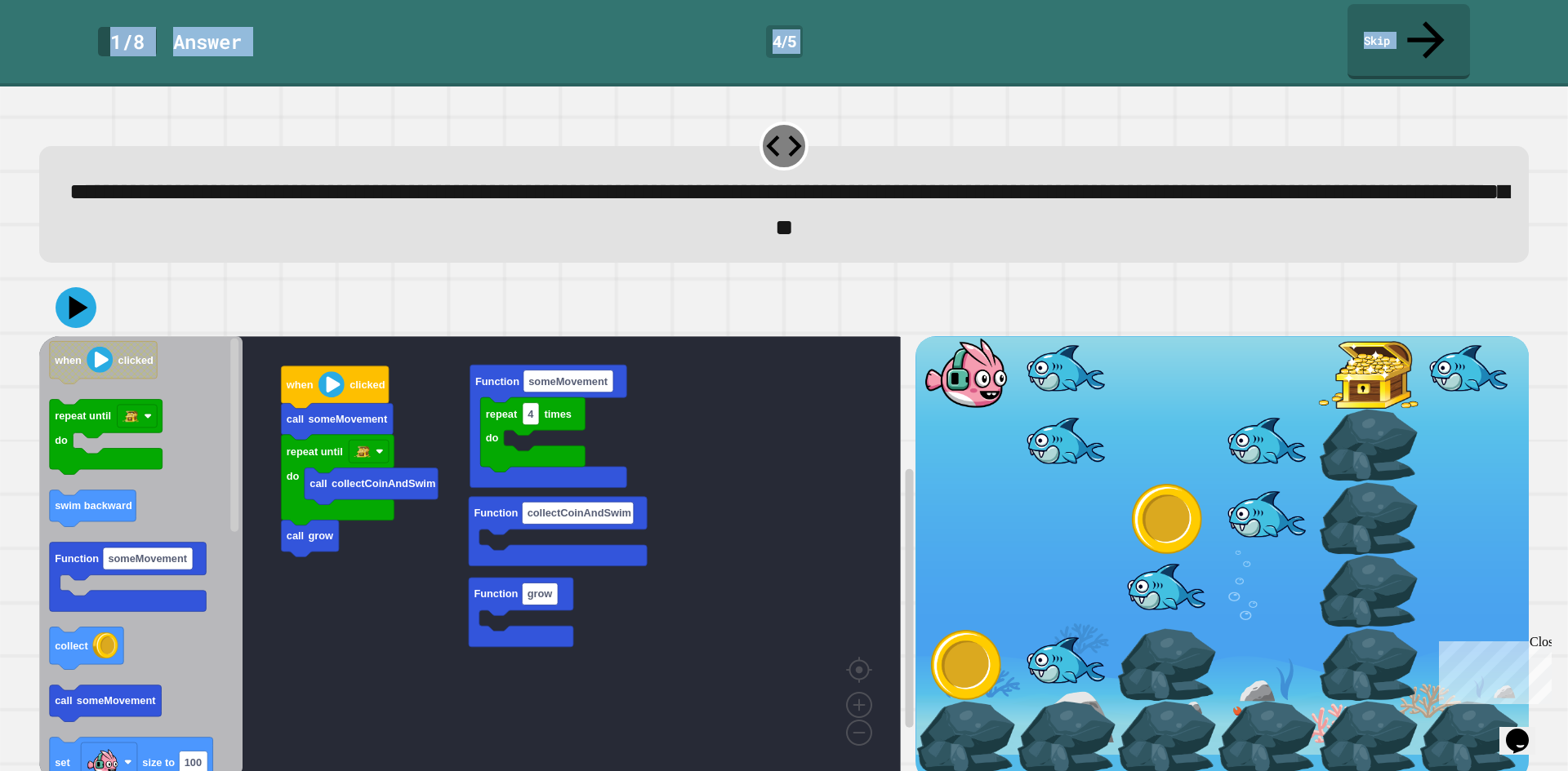
scroll to position [14, 0]
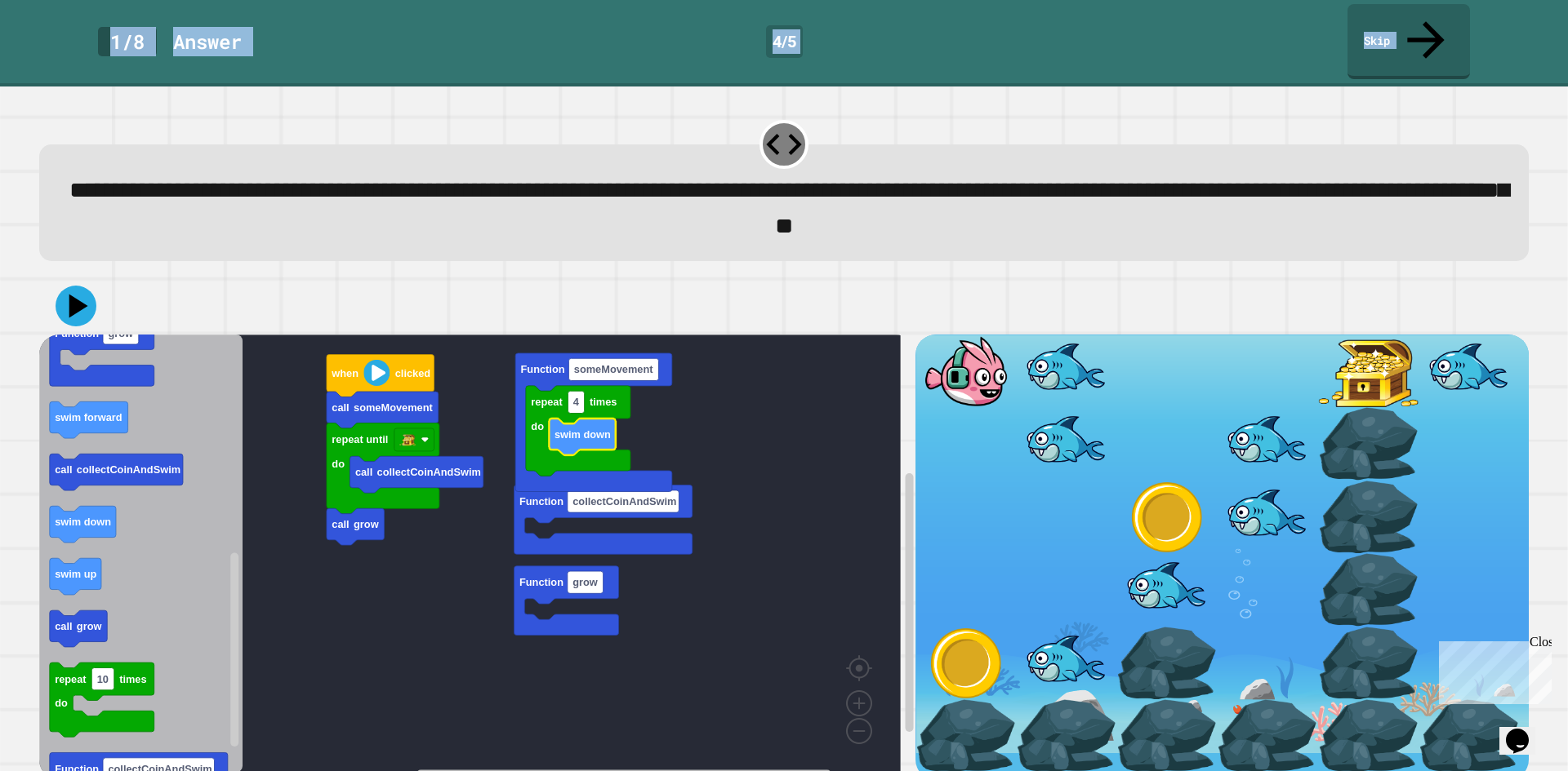
click at [528, 713] on div "call collectCoinAndSwim call grow repeat until do call someMovement when clicke…" at bounding box center [478, 557] width 877 height 445
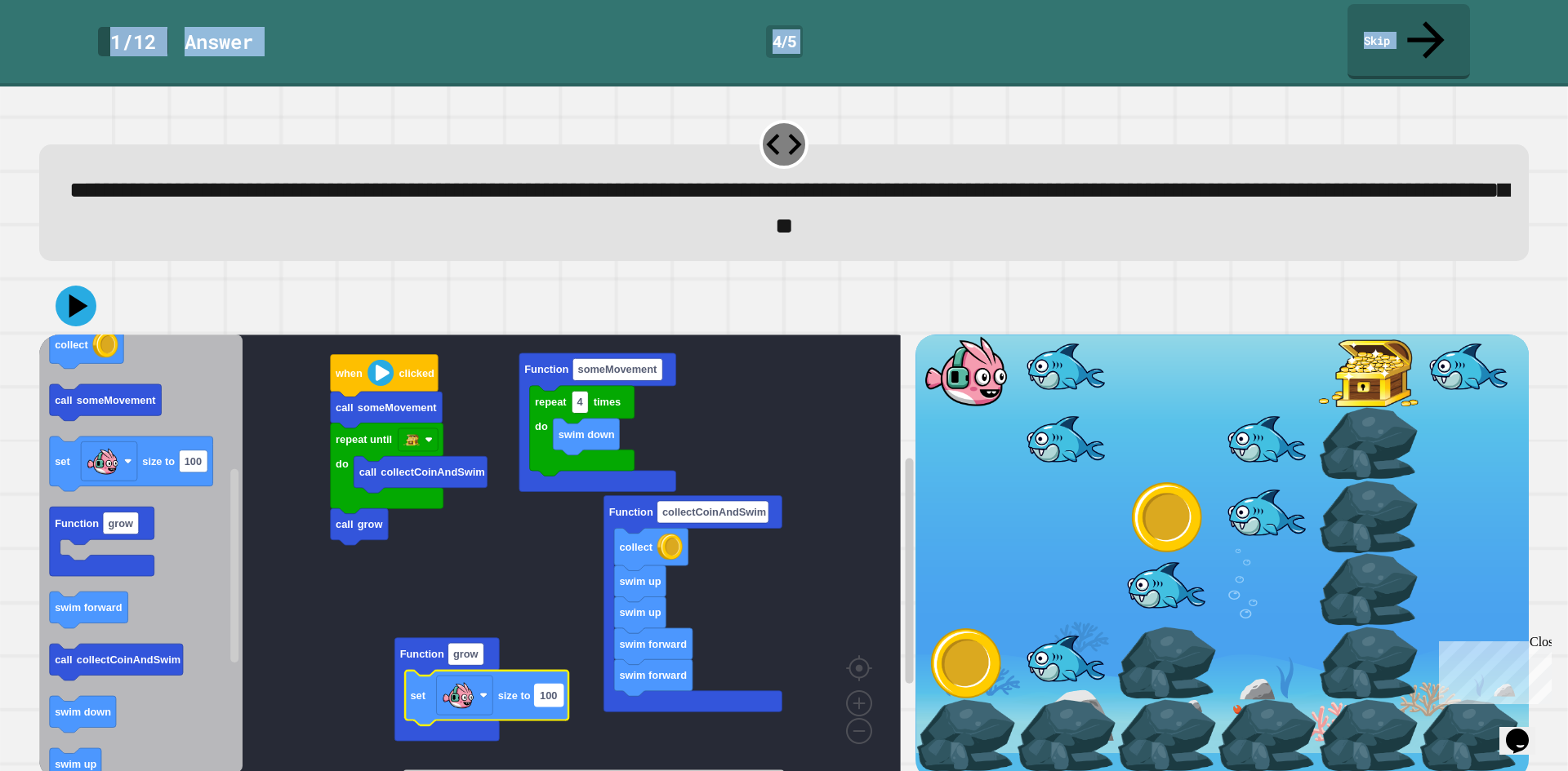
click at [556, 689] on text "100" at bounding box center [548, 695] width 17 height 13
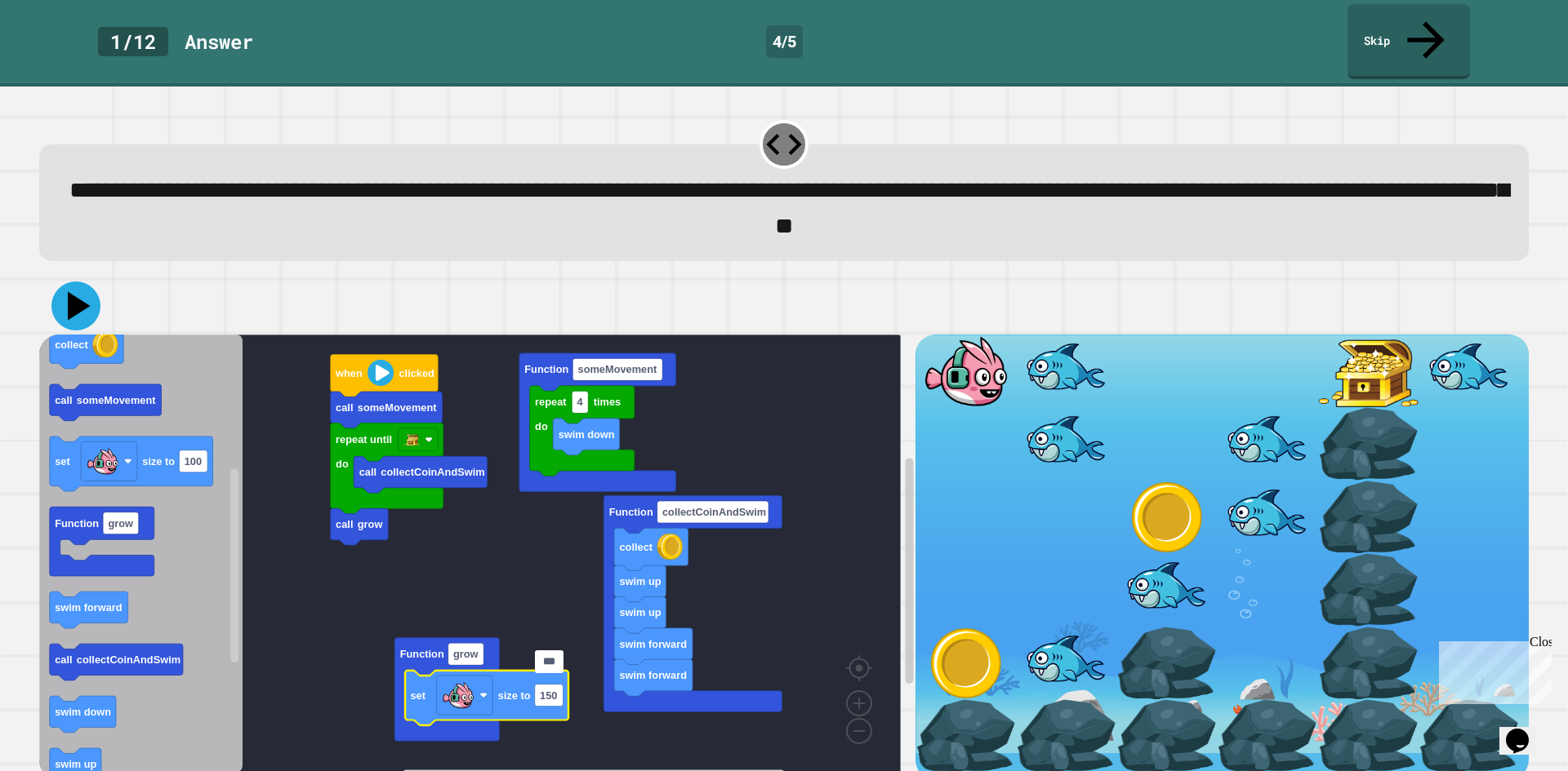
type input "***"
click at [72, 292] on icon at bounding box center [79, 306] width 23 height 29
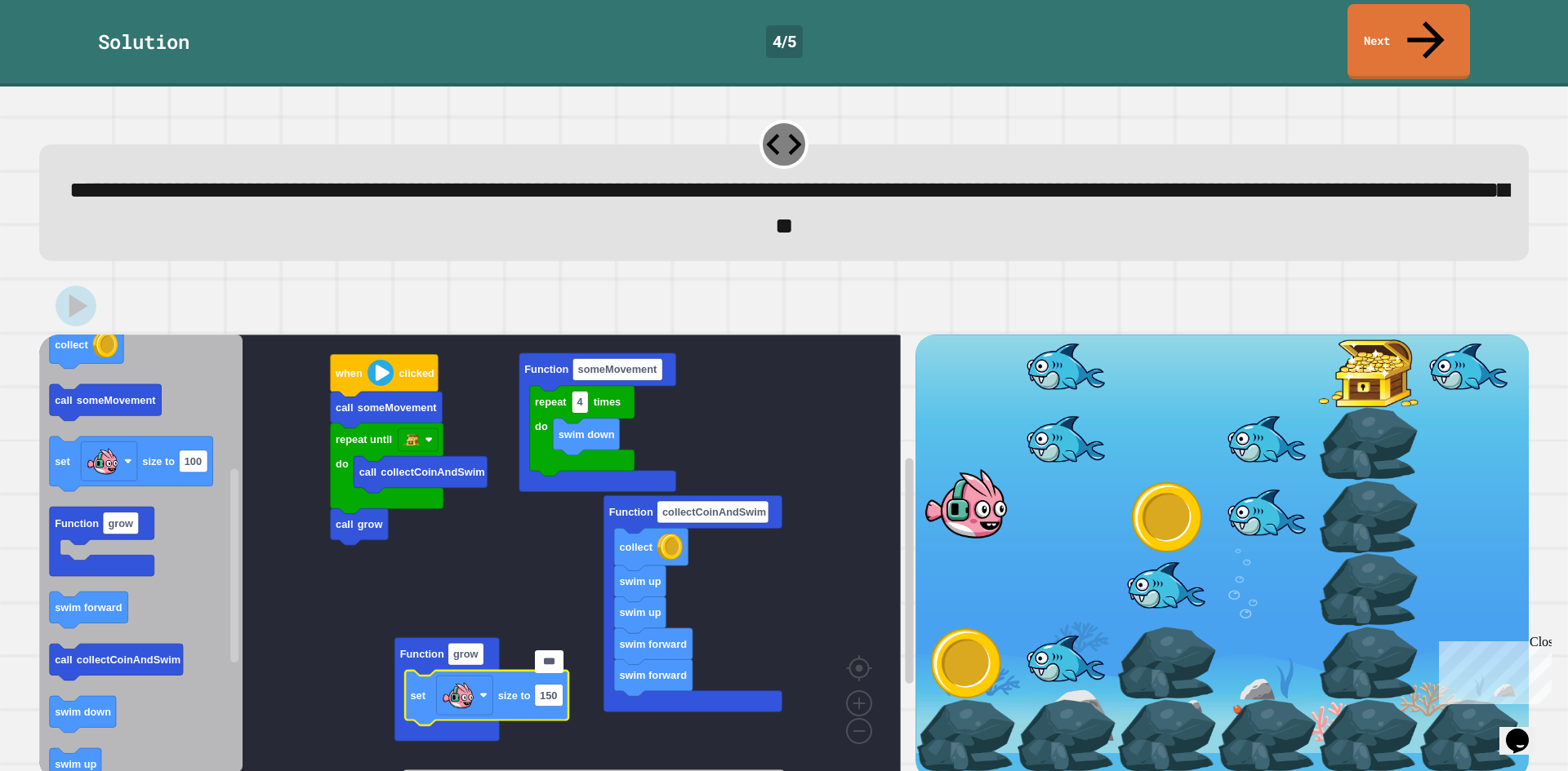
click at [997, 206] on span "**********" at bounding box center [789, 208] width 1439 height 59
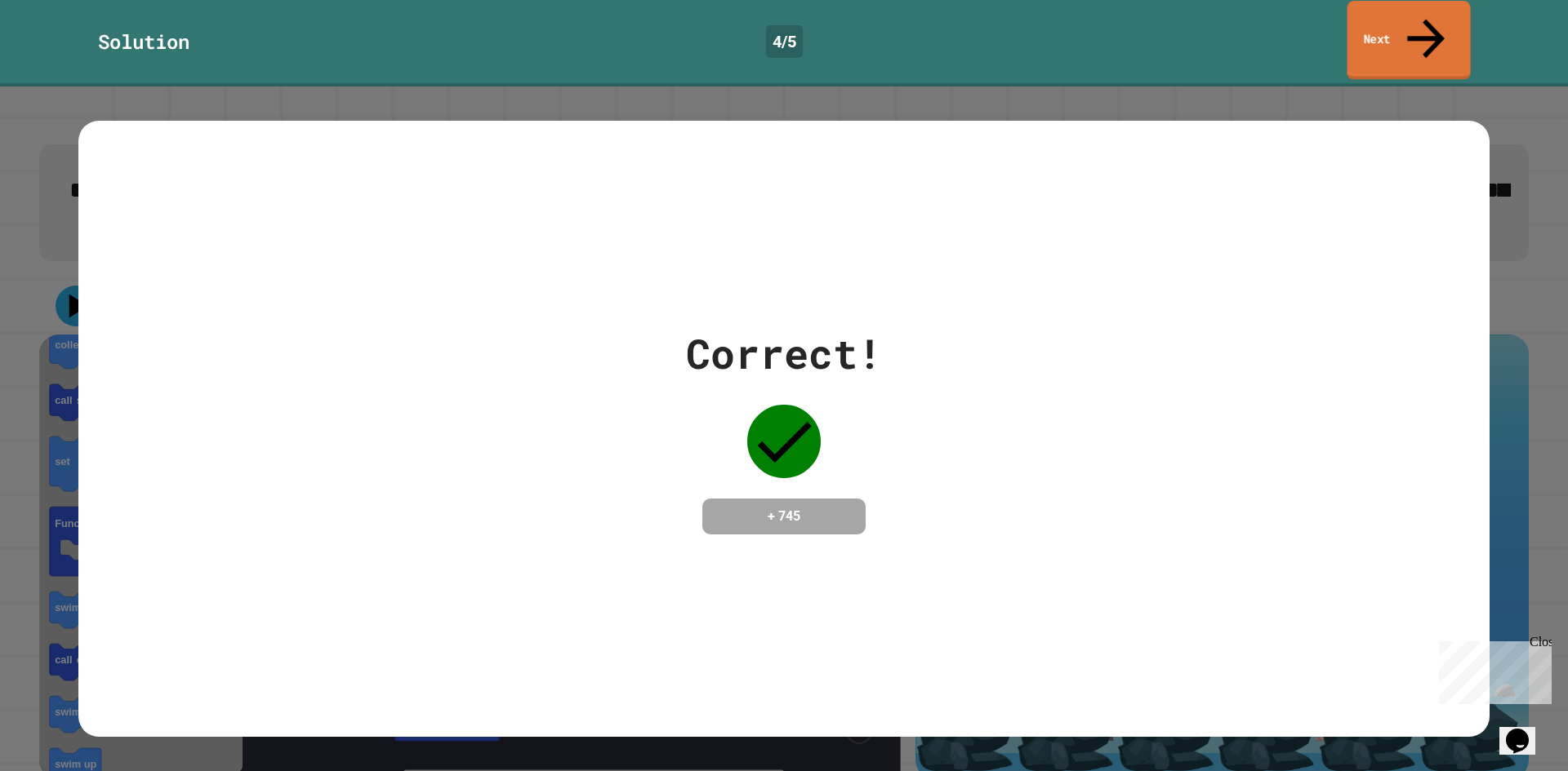
click at [1408, 13] on link "Next" at bounding box center [1408, 41] width 124 height 79
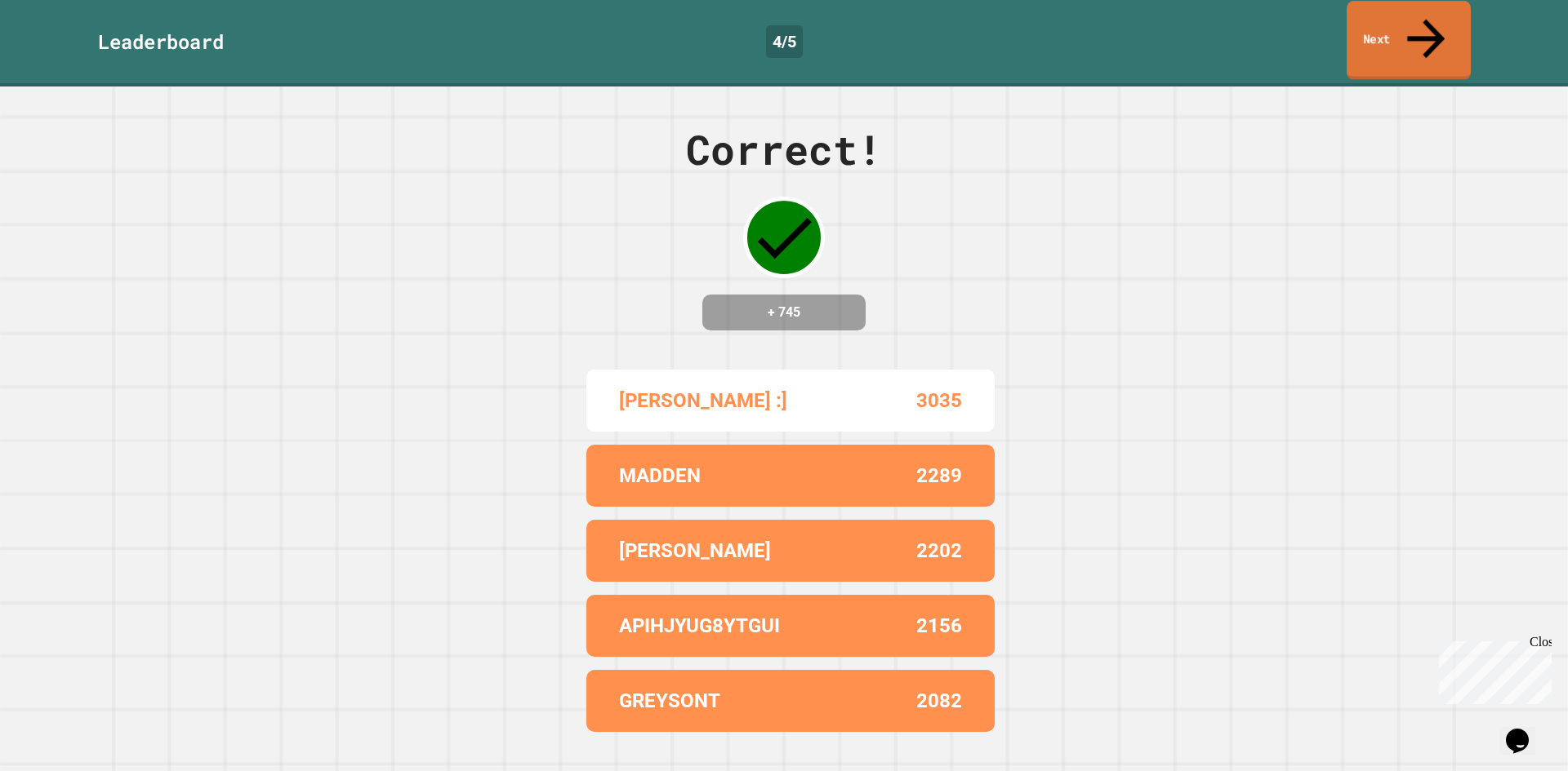
click at [1408, 13] on link "Next" at bounding box center [1408, 41] width 124 height 79
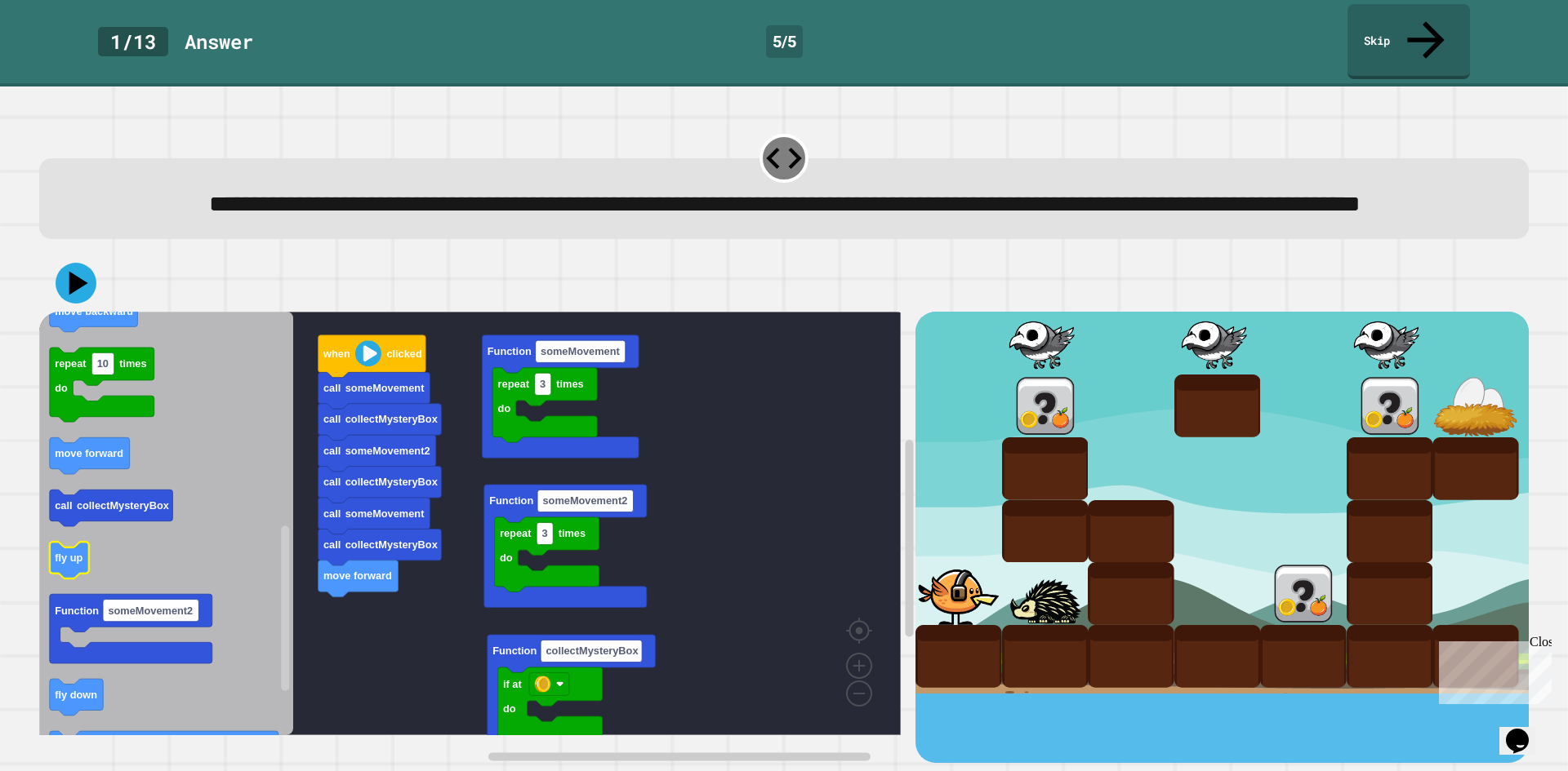
click at [348, 572] on div "move forward call collectMysteryBox call someMovement call collectMysteryBox ca…" at bounding box center [478, 537] width 877 height 451
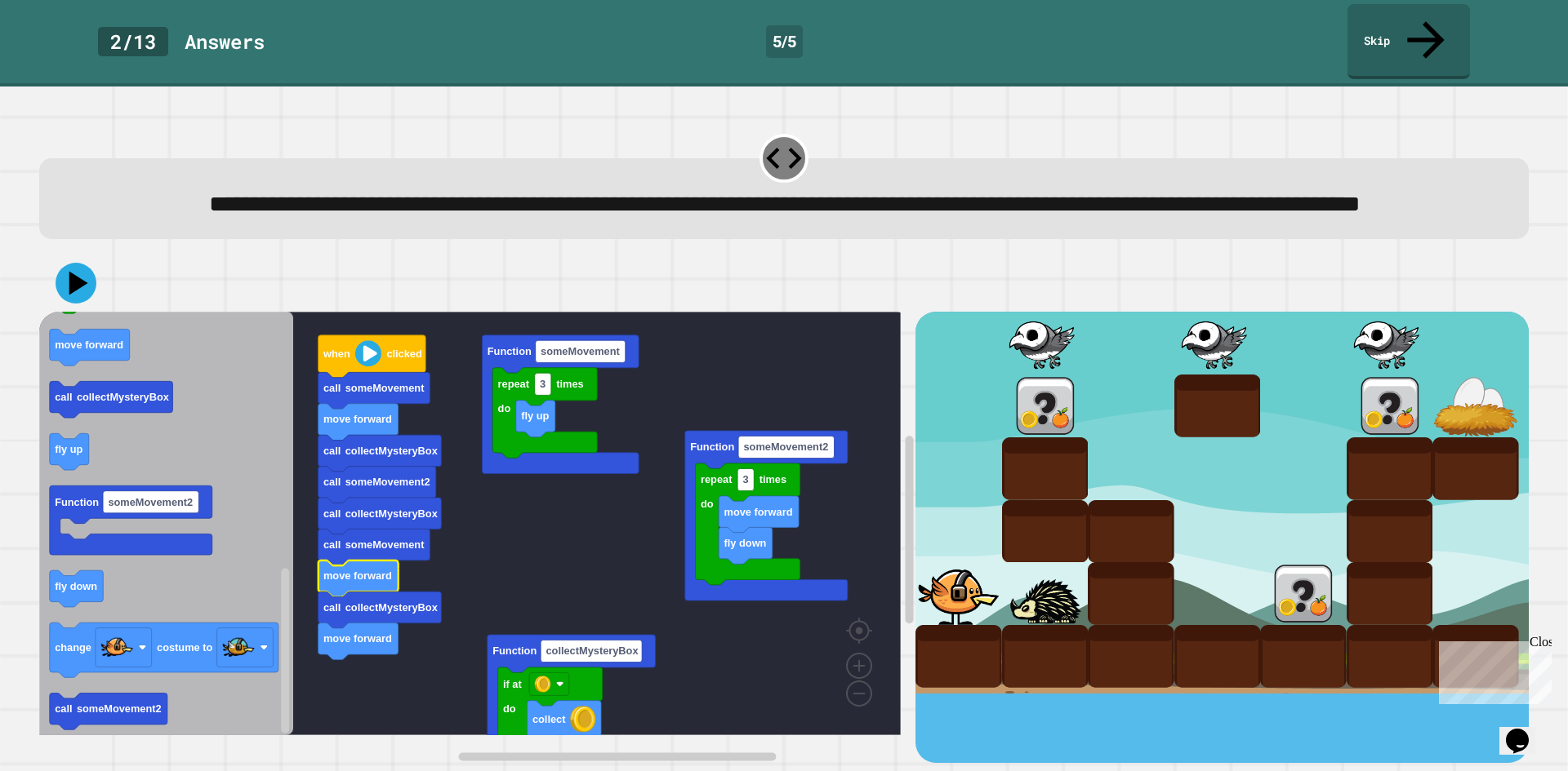
click at [554, 522] on rect "Blockly Workspace" at bounding box center [470, 524] width 861 height 423
click at [77, 282] on icon at bounding box center [79, 284] width 23 height 29
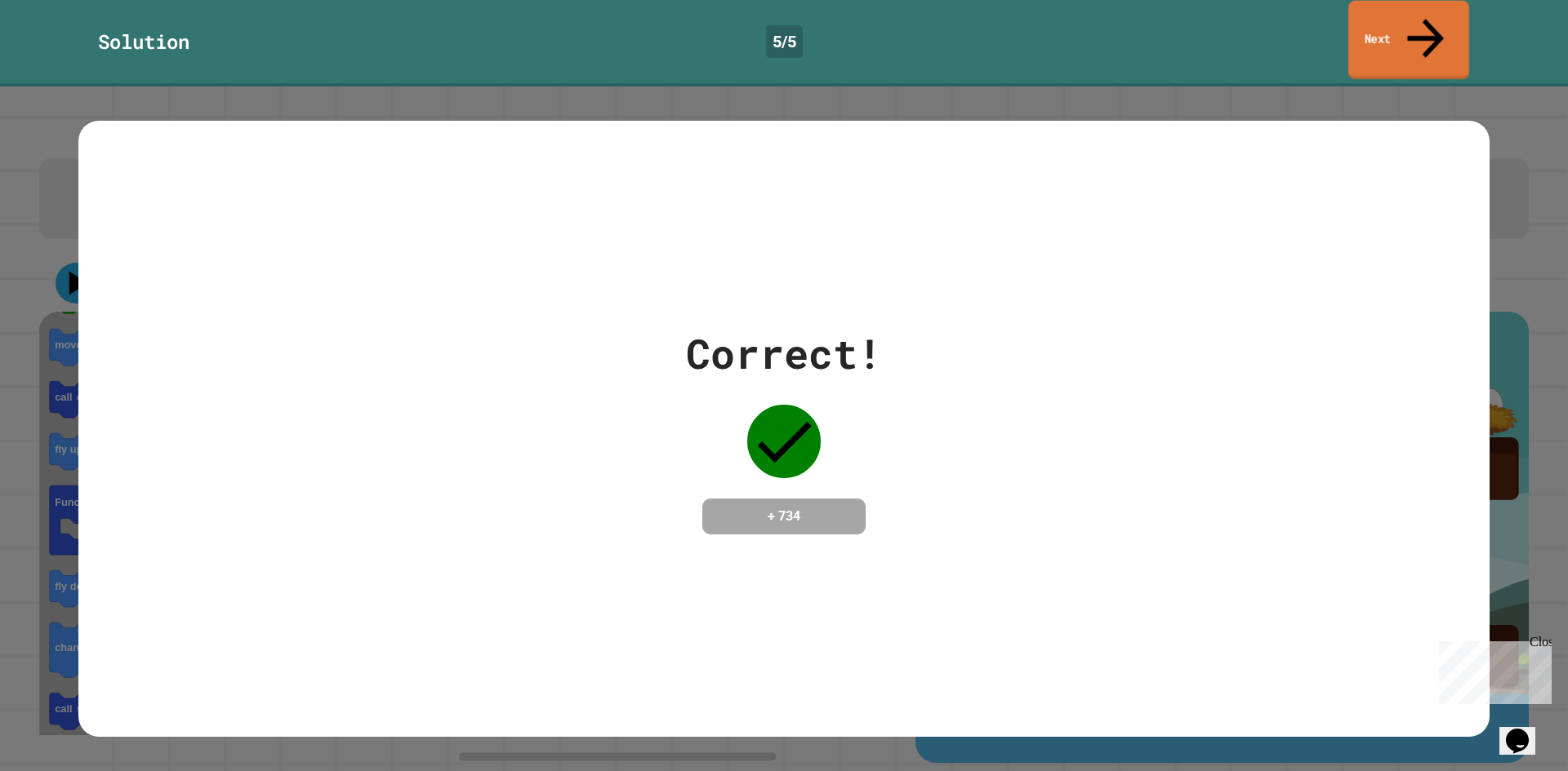
click at [1431, 31] on link "Next" at bounding box center [1408, 41] width 121 height 79
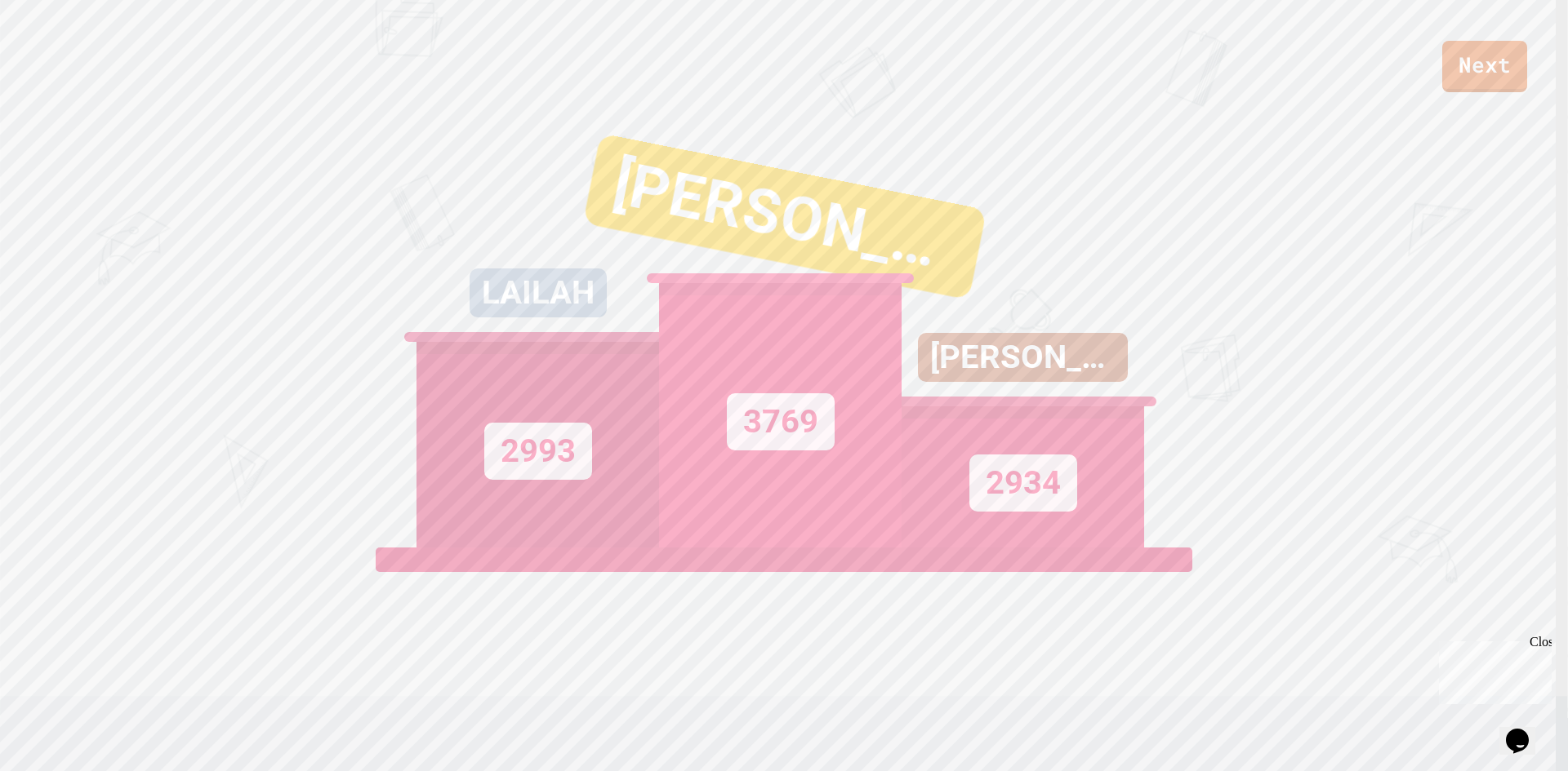
scroll to position [0, 0]
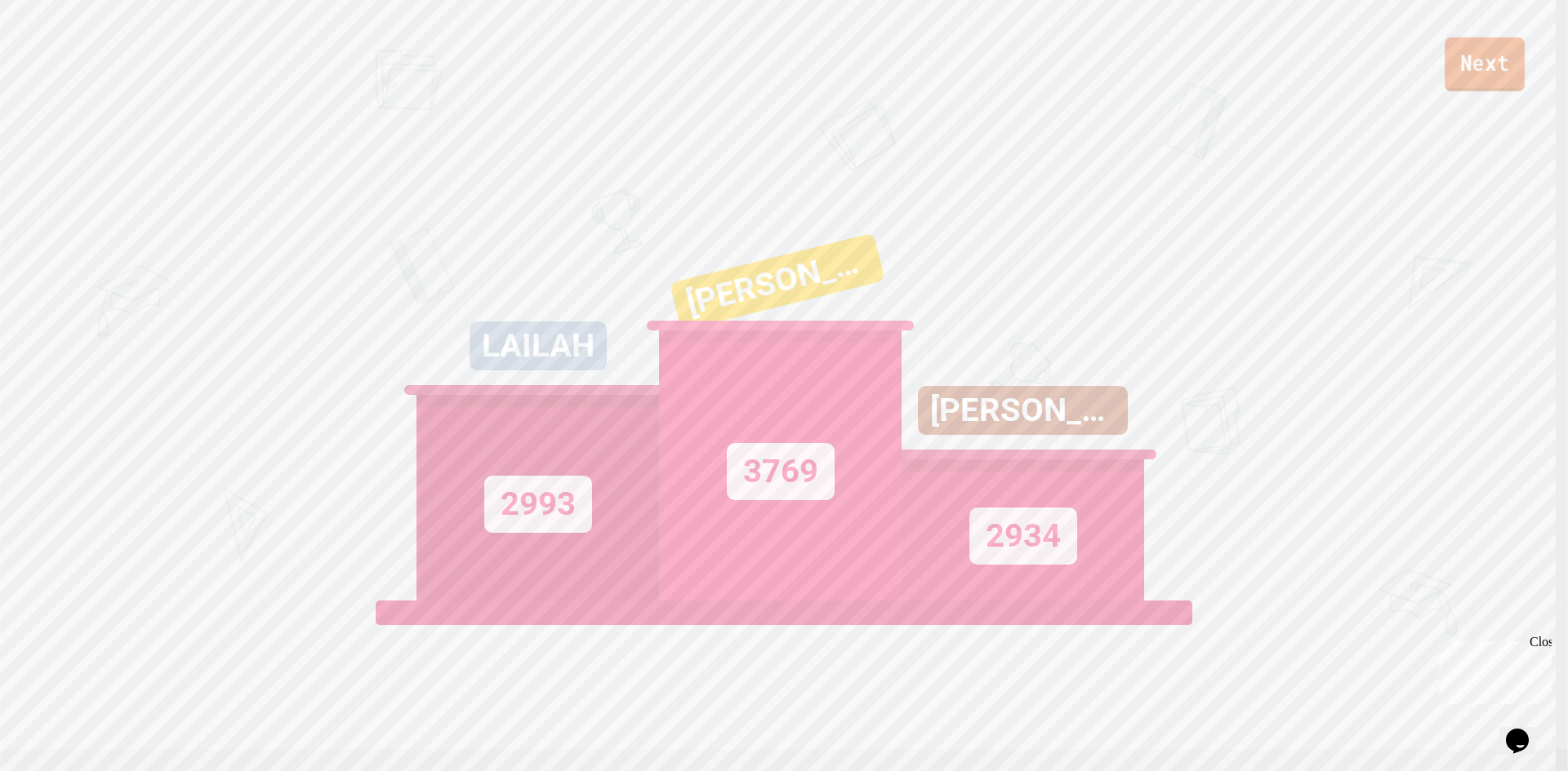
click at [1503, 63] on link "Next" at bounding box center [1485, 65] width 80 height 54
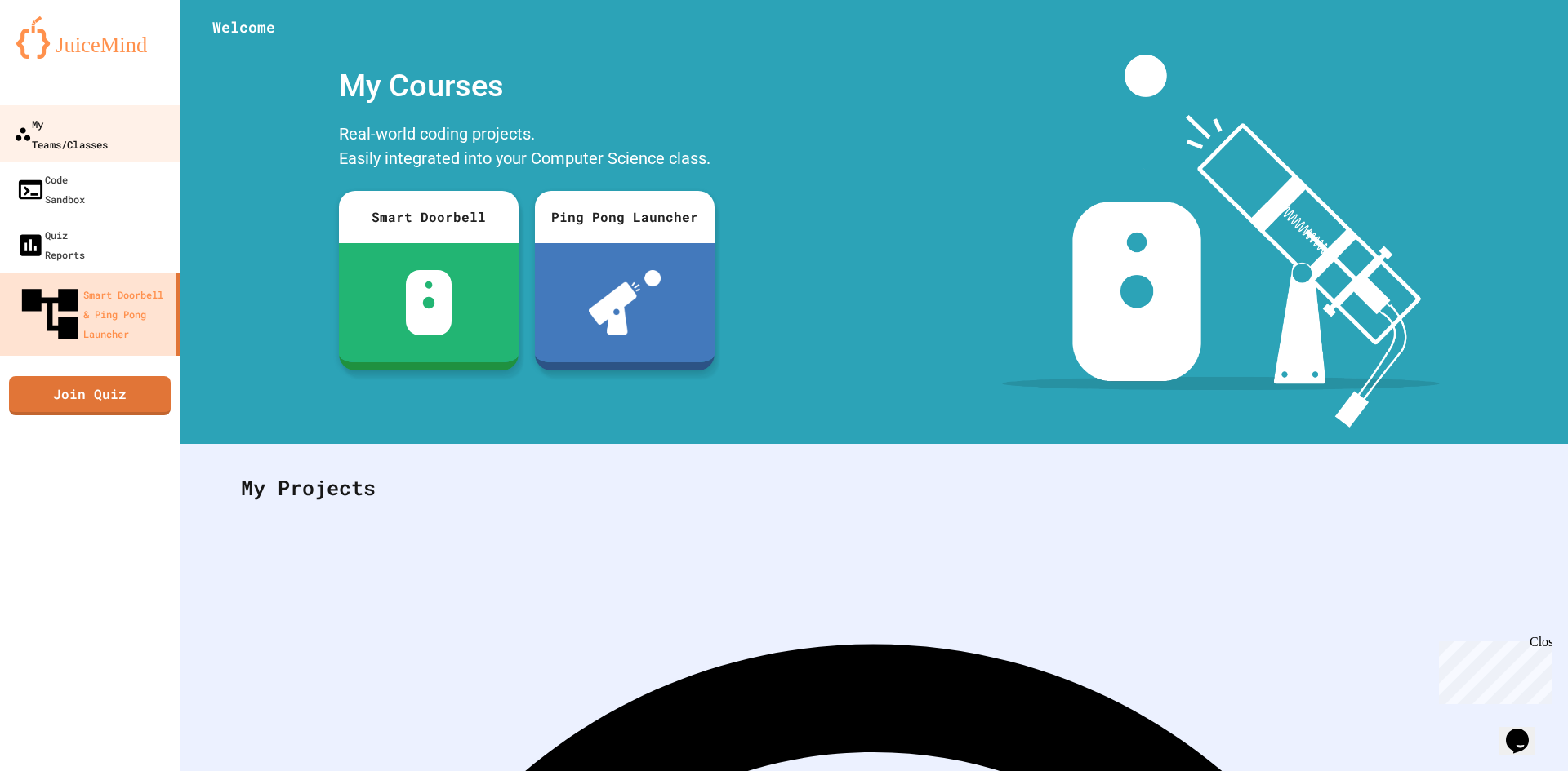
click at [108, 131] on div "My Teams/Classes" at bounding box center [60, 132] width 94 height 40
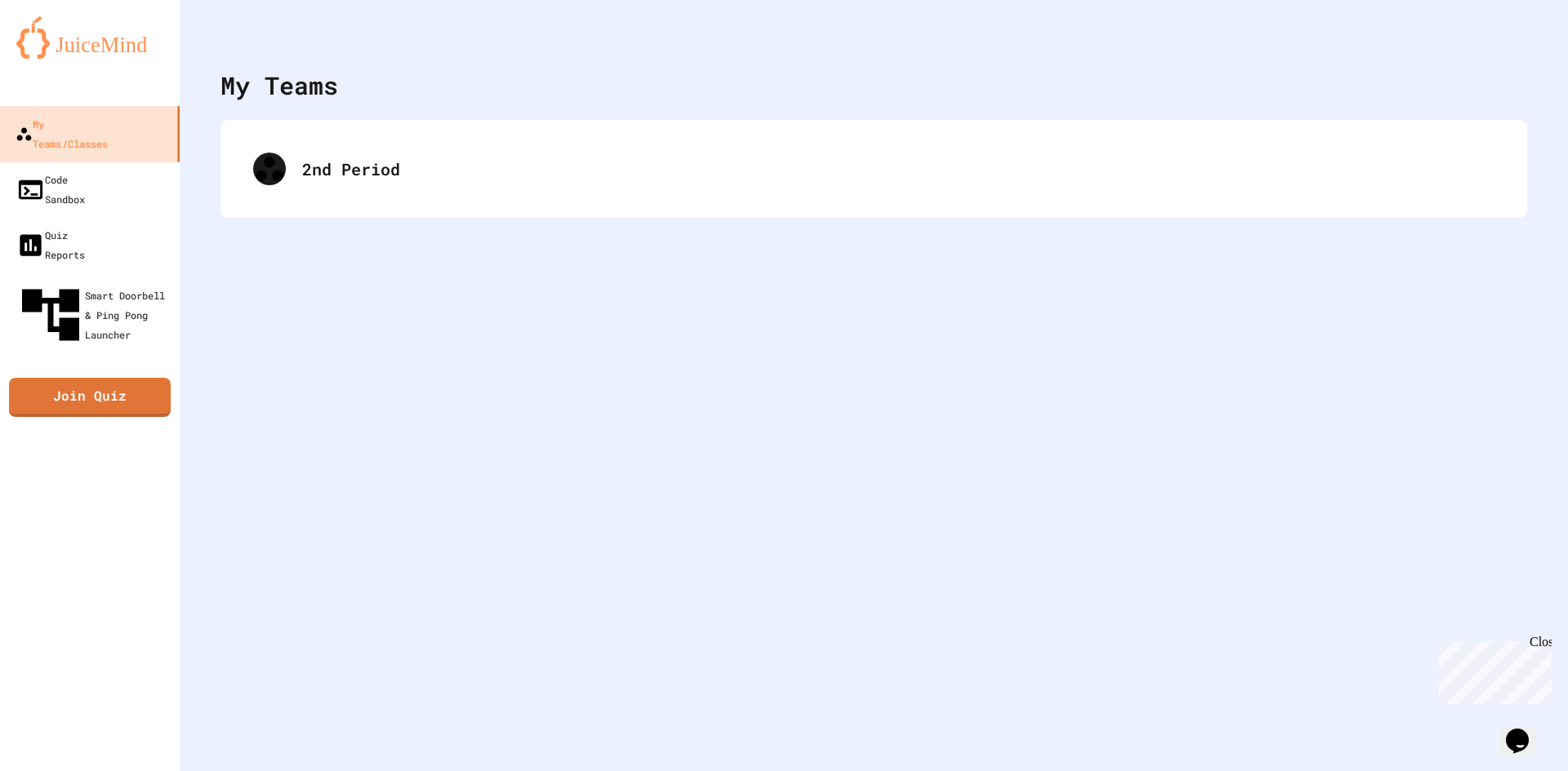
click at [412, 128] on div "2nd Period" at bounding box center [874, 168] width 1307 height 98
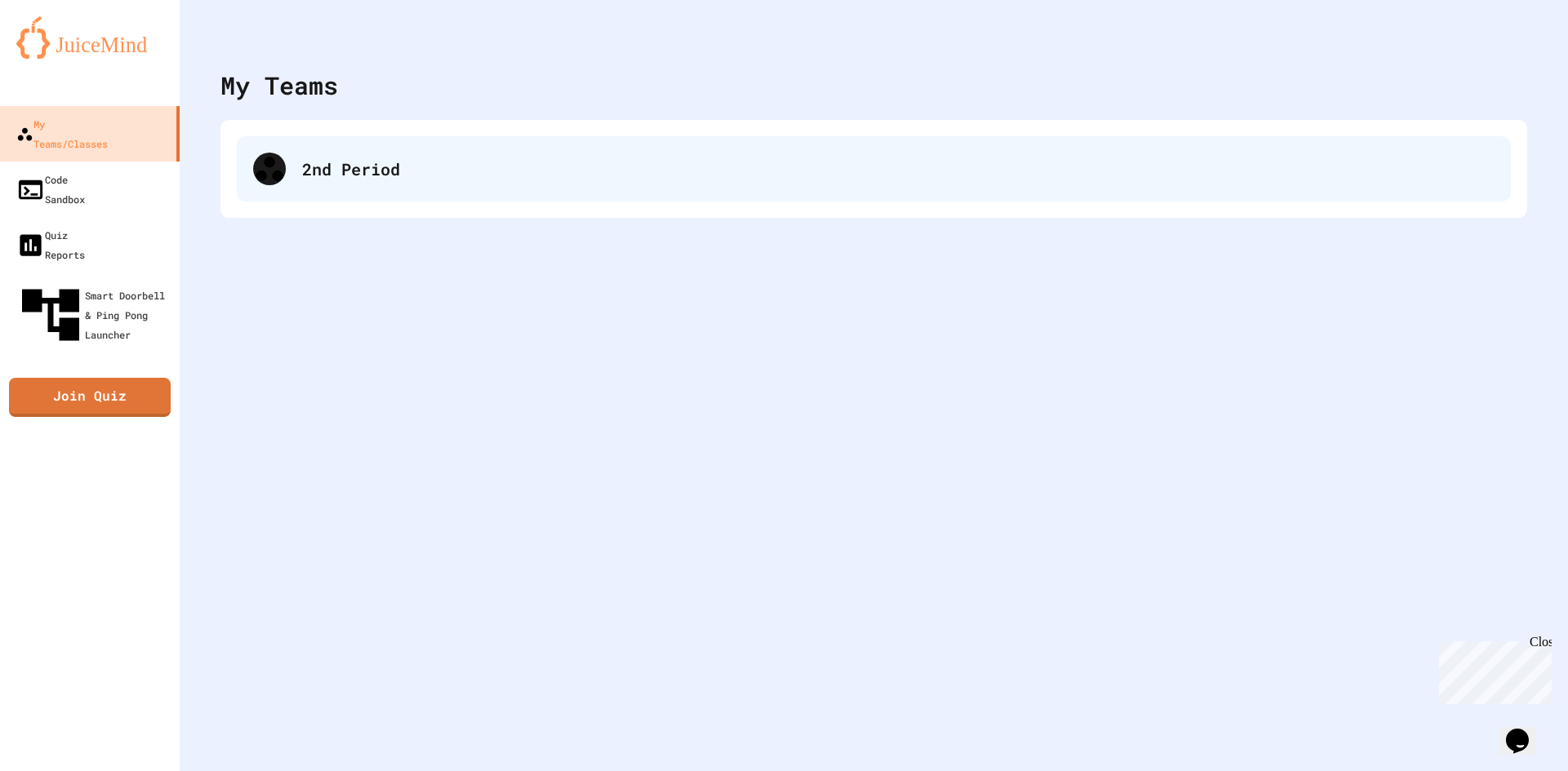
click at [445, 160] on div "2nd Period" at bounding box center [899, 168] width 1193 height 24
